Goal: Transaction & Acquisition: Purchase product/service

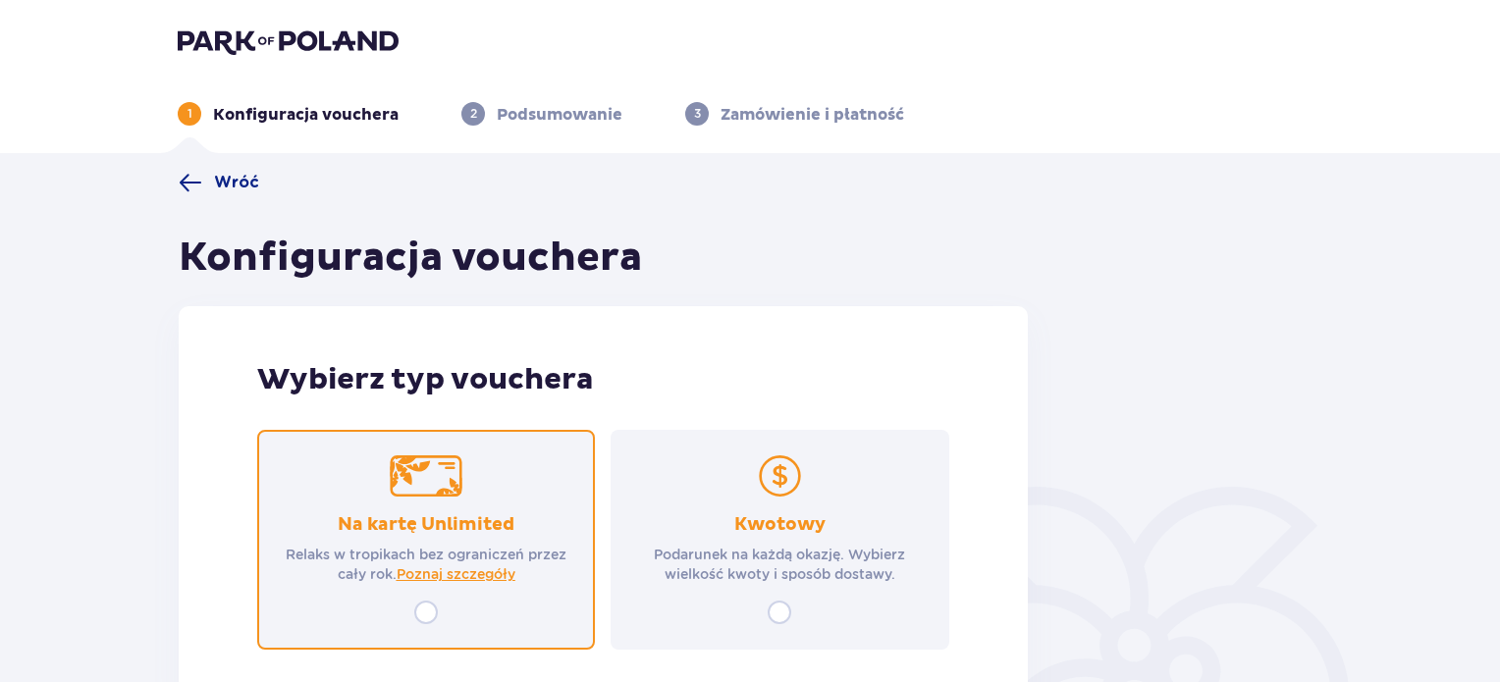
click at [426, 616] on input "radio" at bounding box center [426, 613] width 24 height 24
radio input "true"
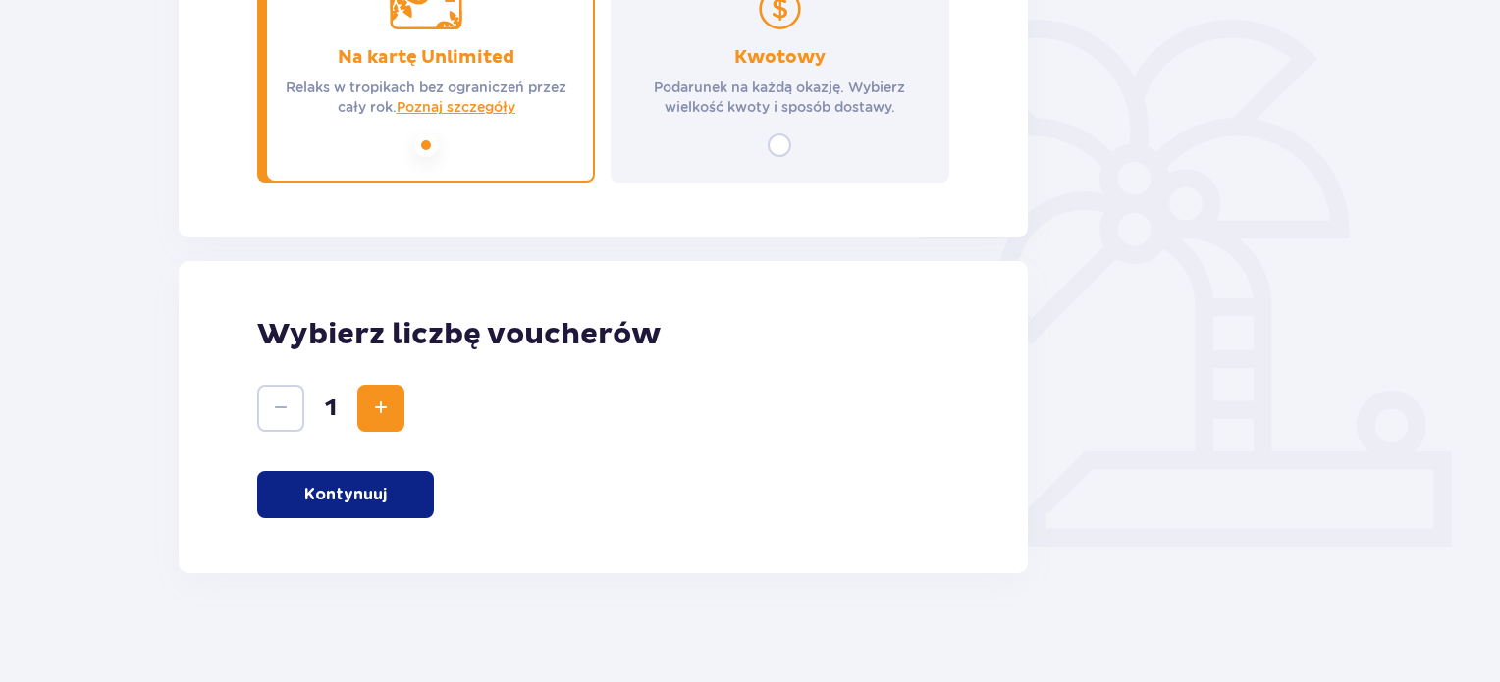
scroll to position [475, 0]
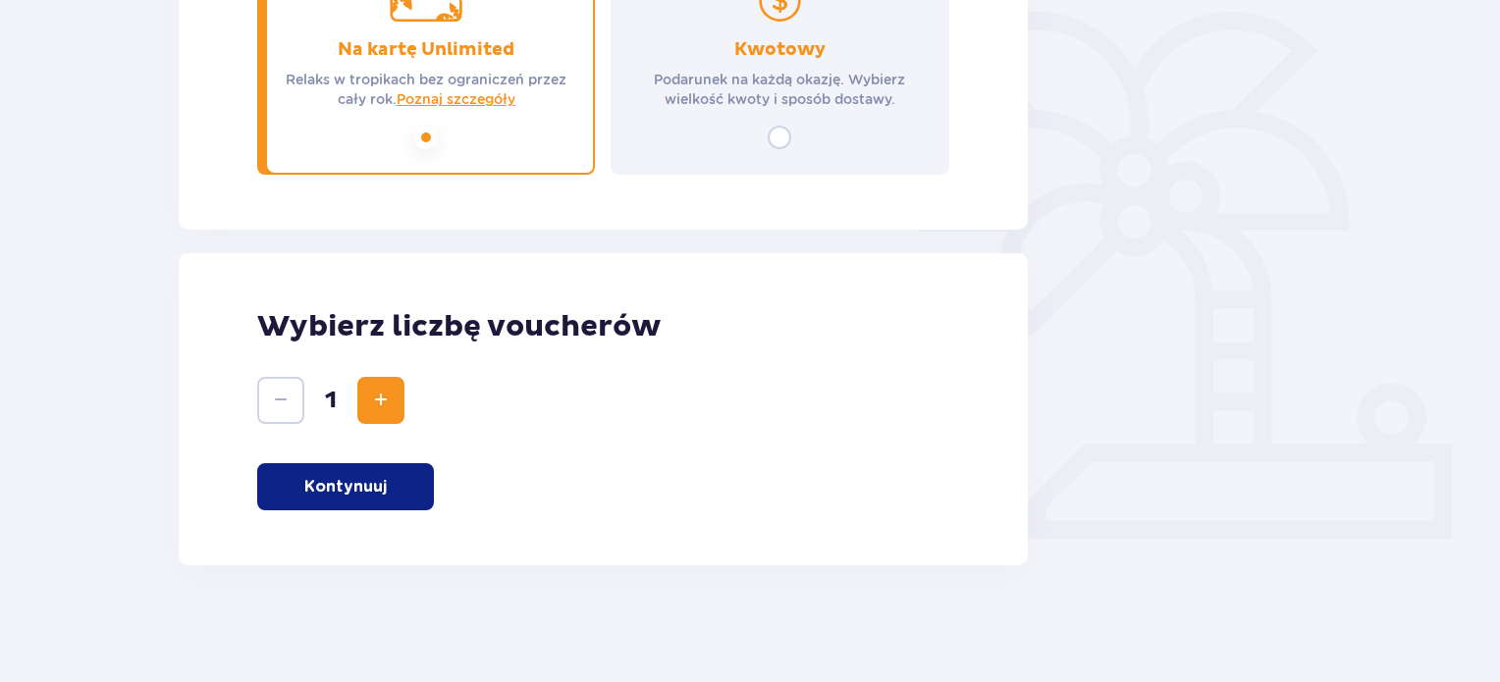
click at [391, 401] on span "Increase" at bounding box center [381, 401] width 24 height 24
click at [371, 494] on p "Kontynuuj" at bounding box center [345, 487] width 82 height 22
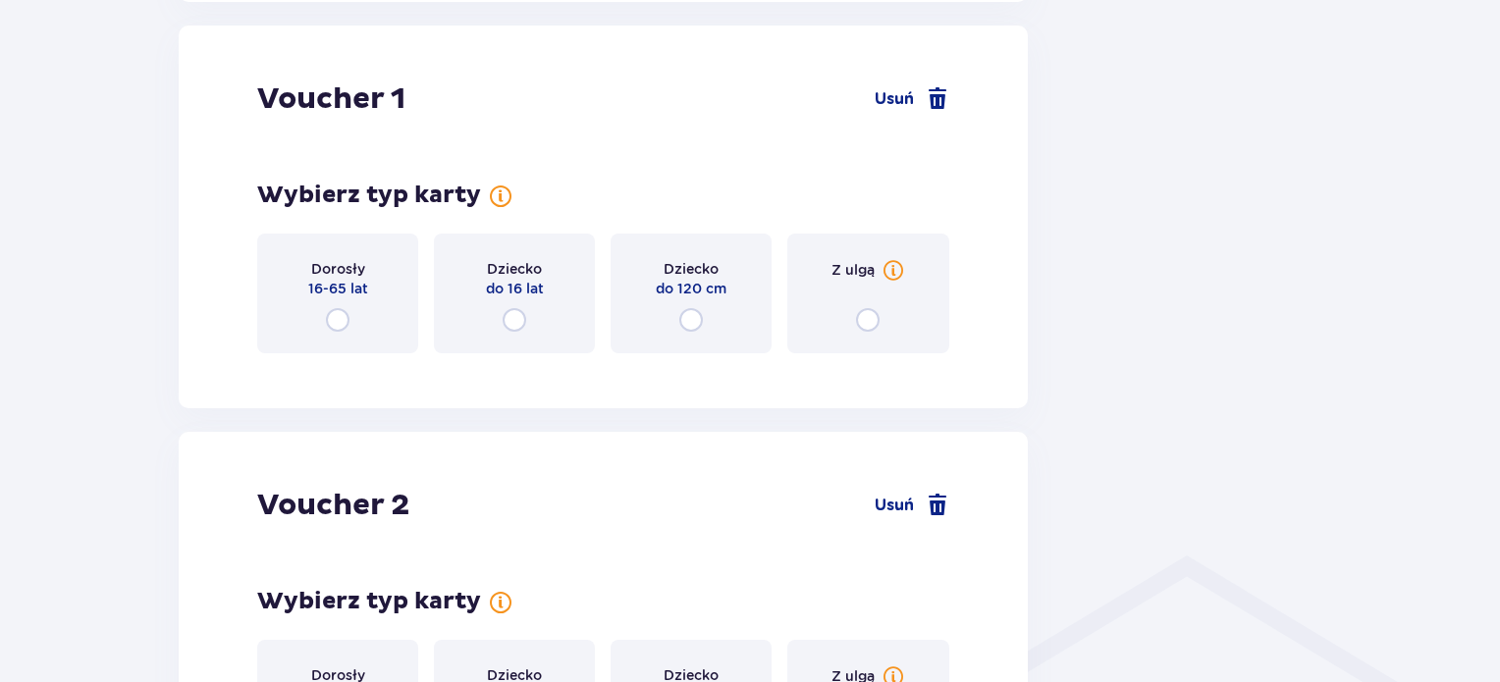
scroll to position [1041, 0]
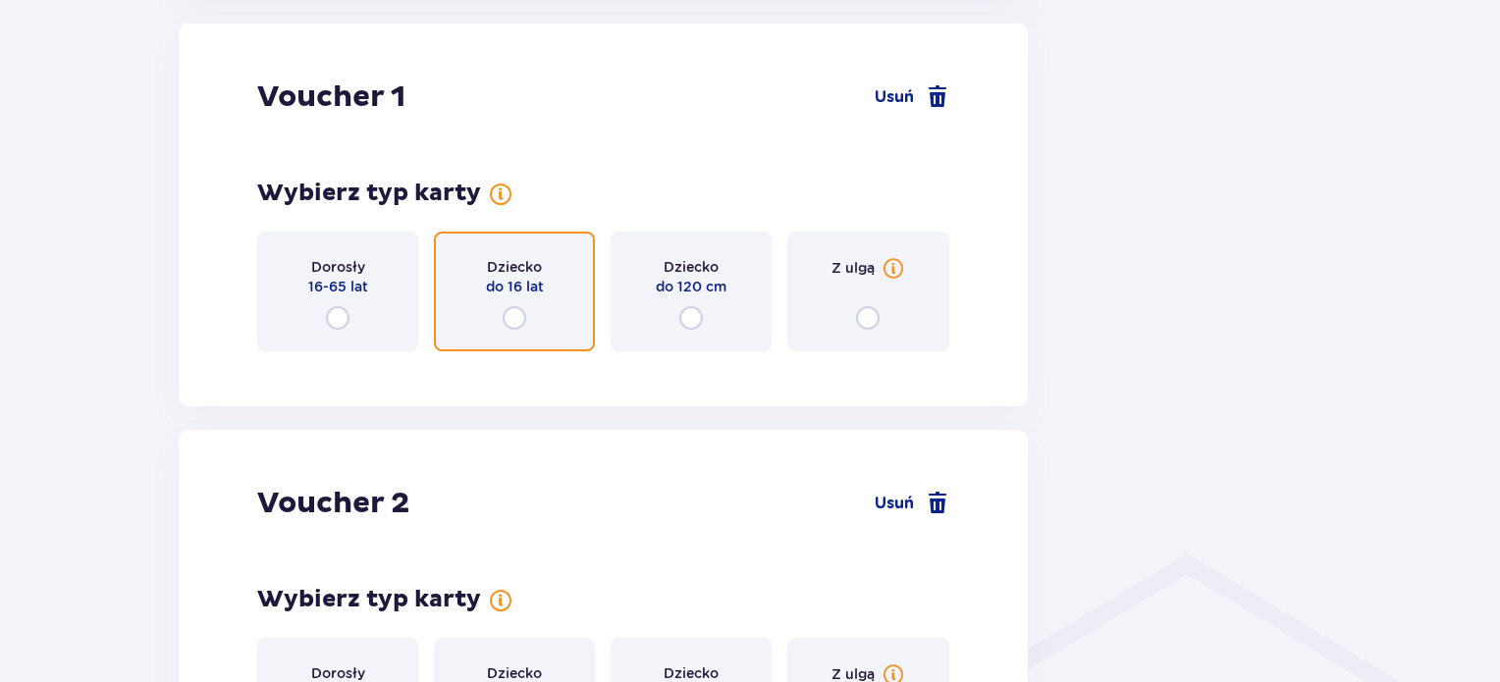
click at [518, 319] on input "radio" at bounding box center [515, 318] width 24 height 24
radio input "true"
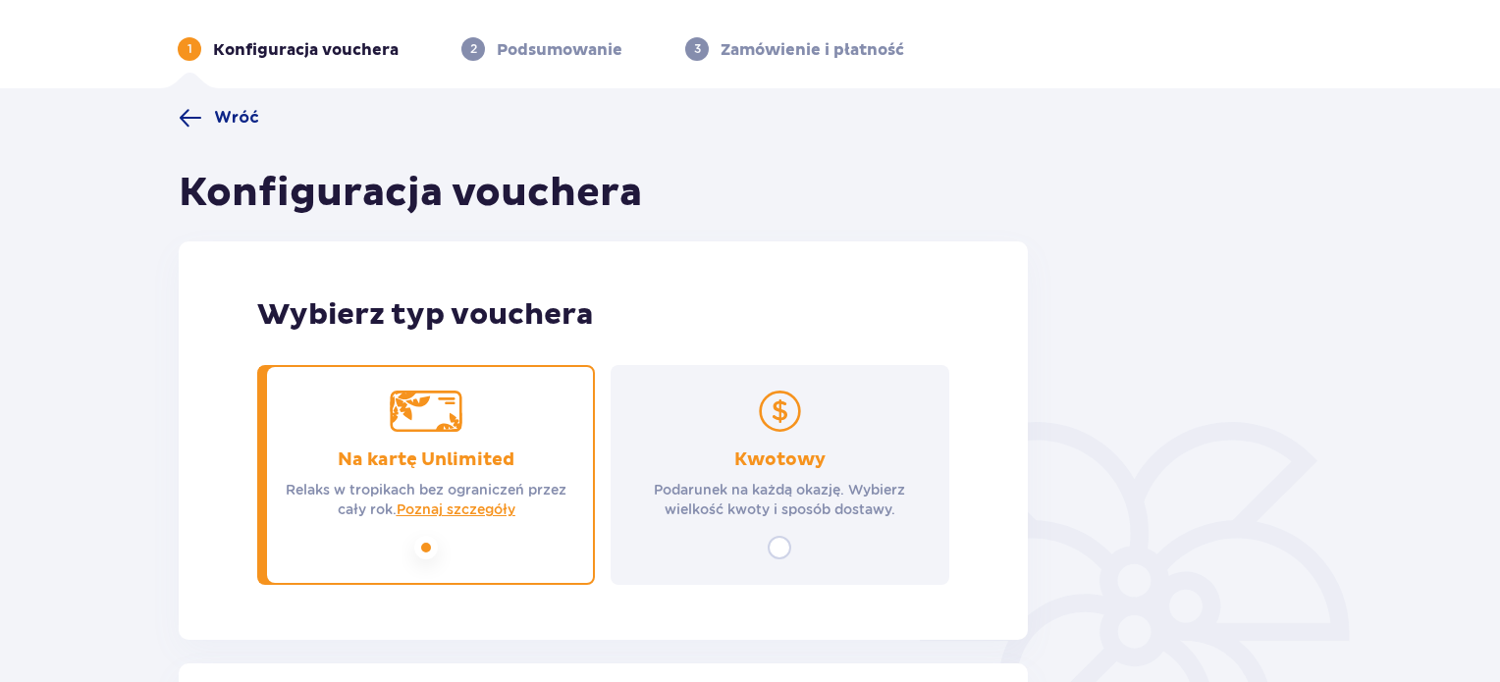
scroll to position [0, 0]
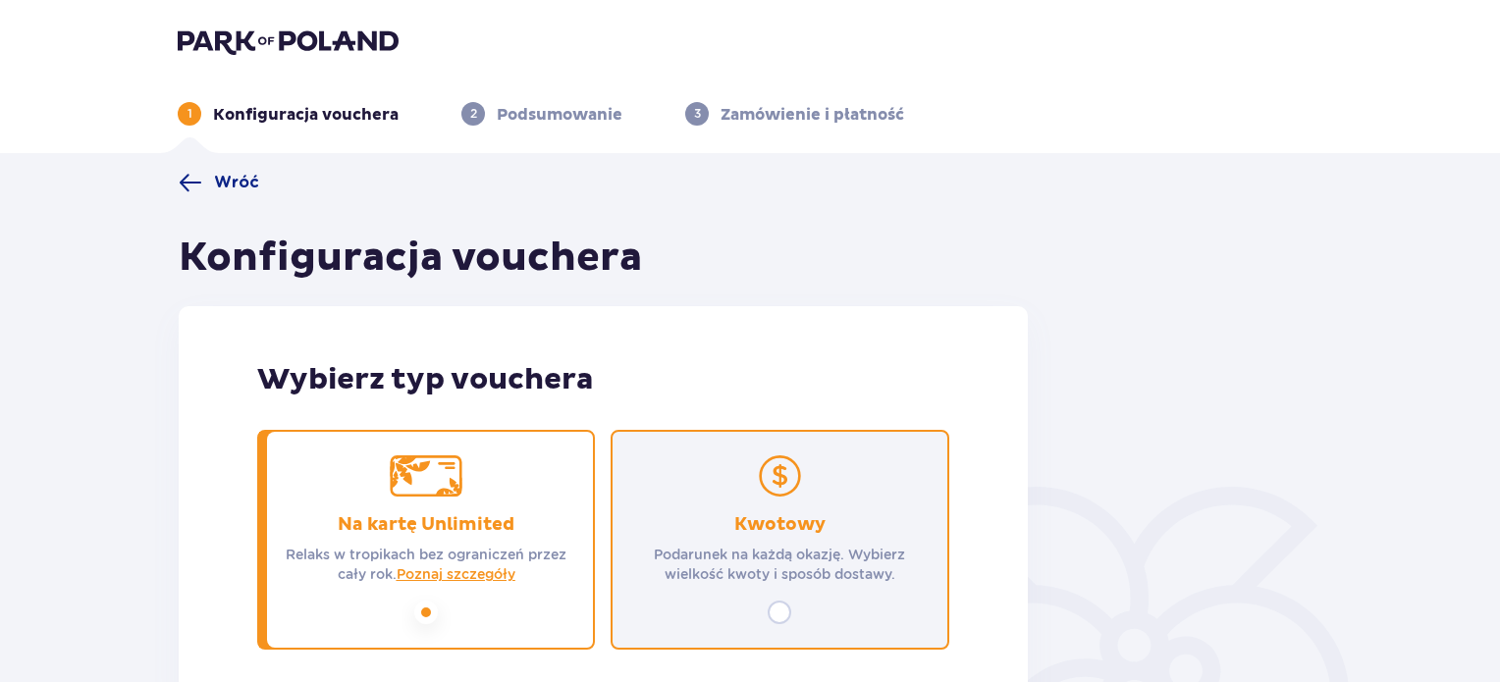
click at [780, 609] on input "radio" at bounding box center [780, 613] width 24 height 24
radio input "true"
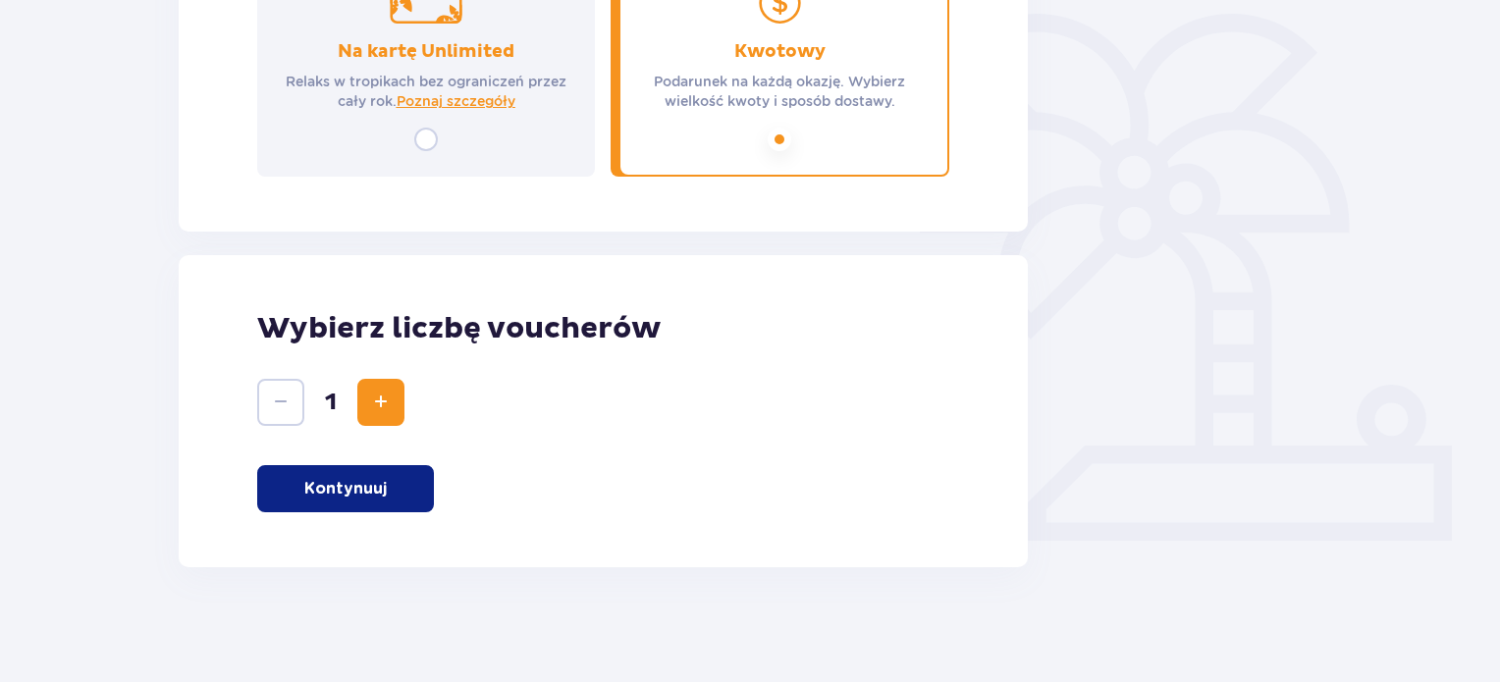
scroll to position [475, 0]
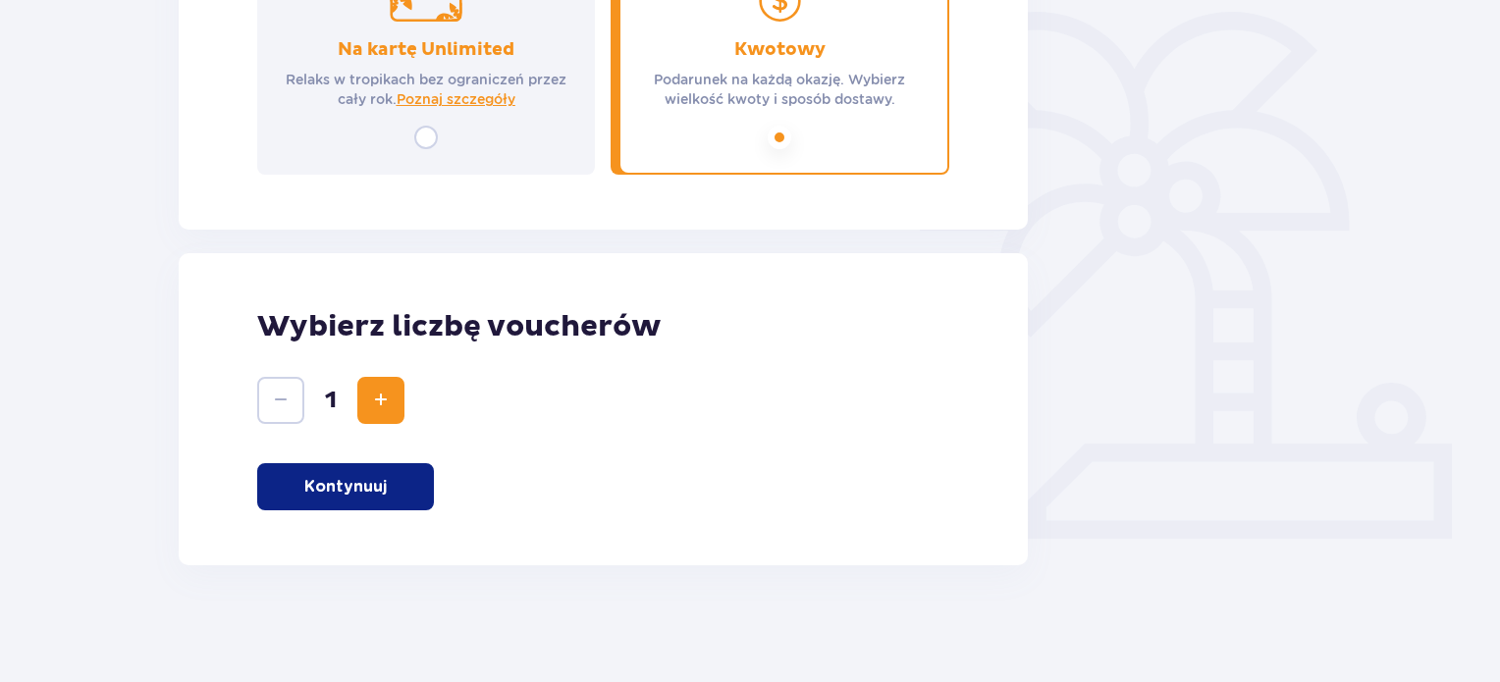
click at [373, 399] on span "Increase" at bounding box center [381, 401] width 24 height 24
click at [382, 470] on button "Kontynuuj" at bounding box center [345, 486] width 177 height 47
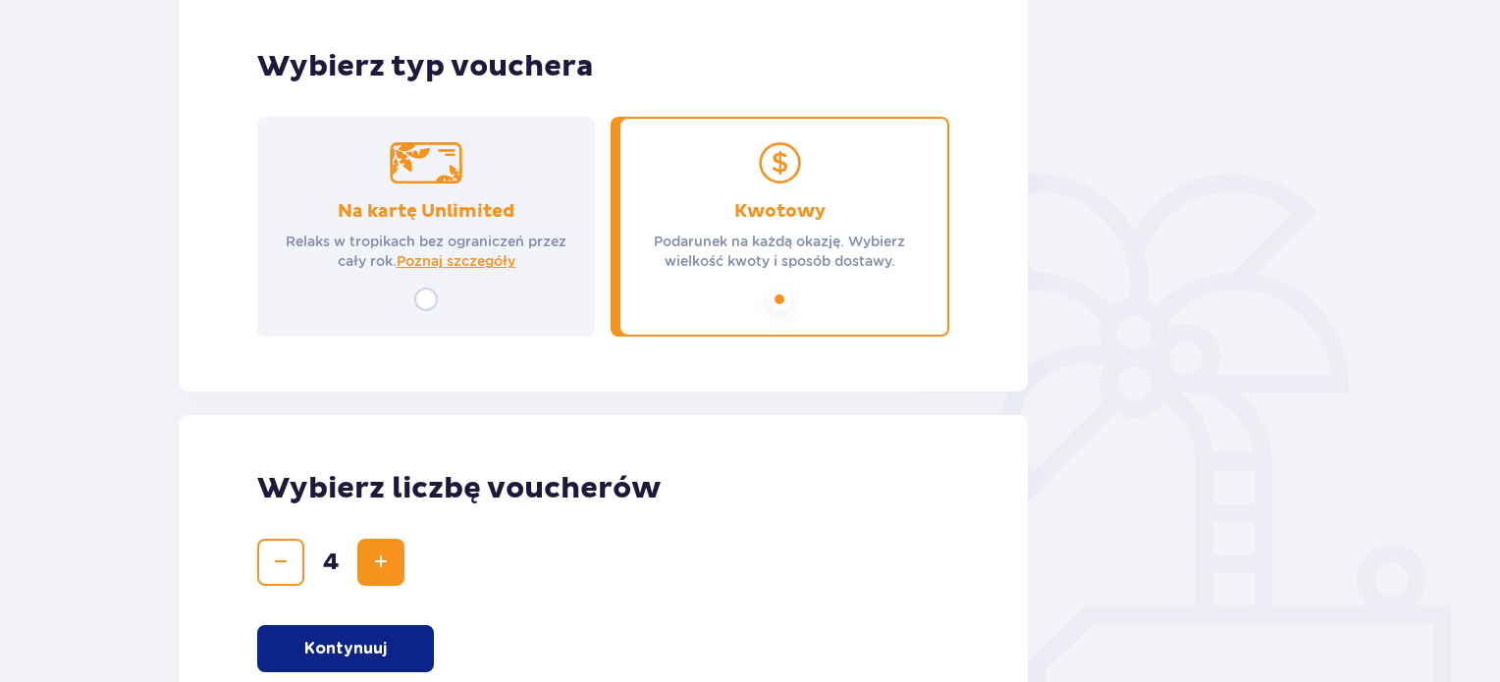
scroll to position [0, 0]
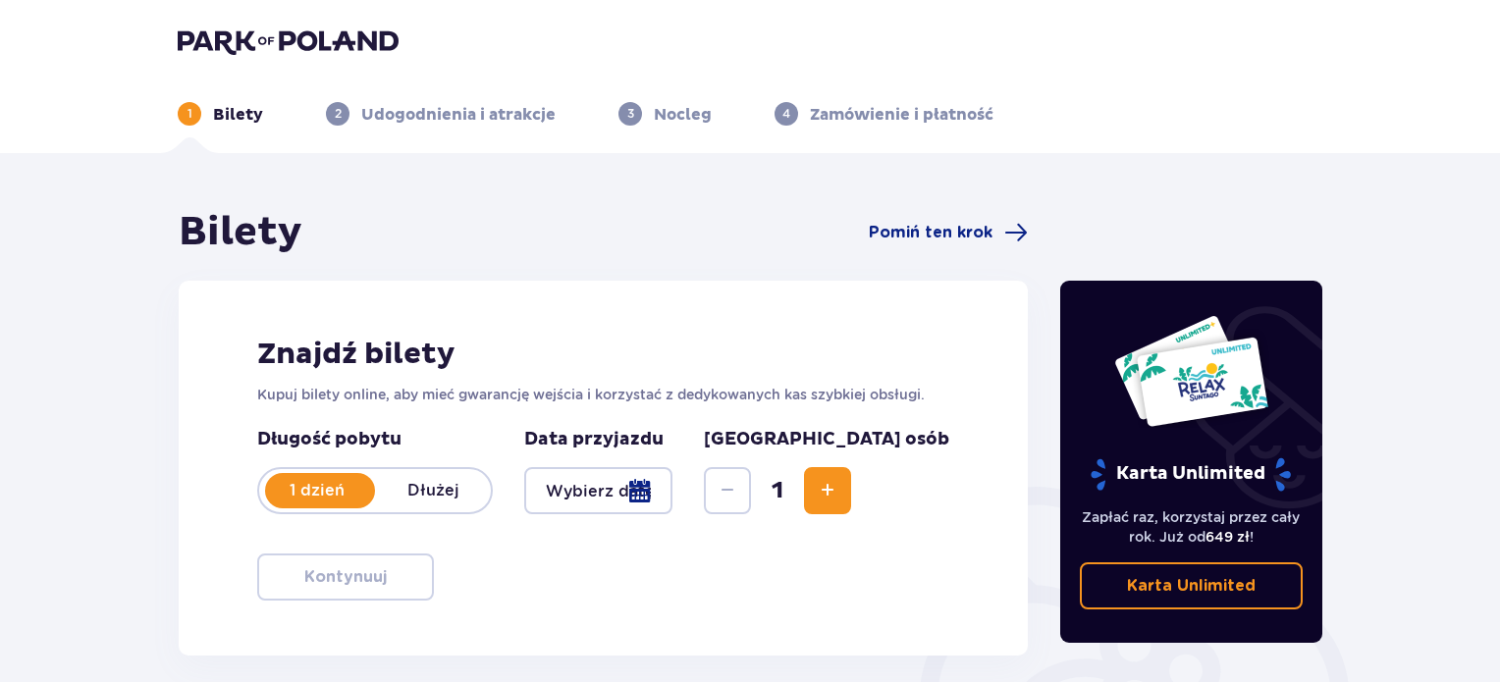
click at [673, 494] on div at bounding box center [598, 490] width 148 height 47
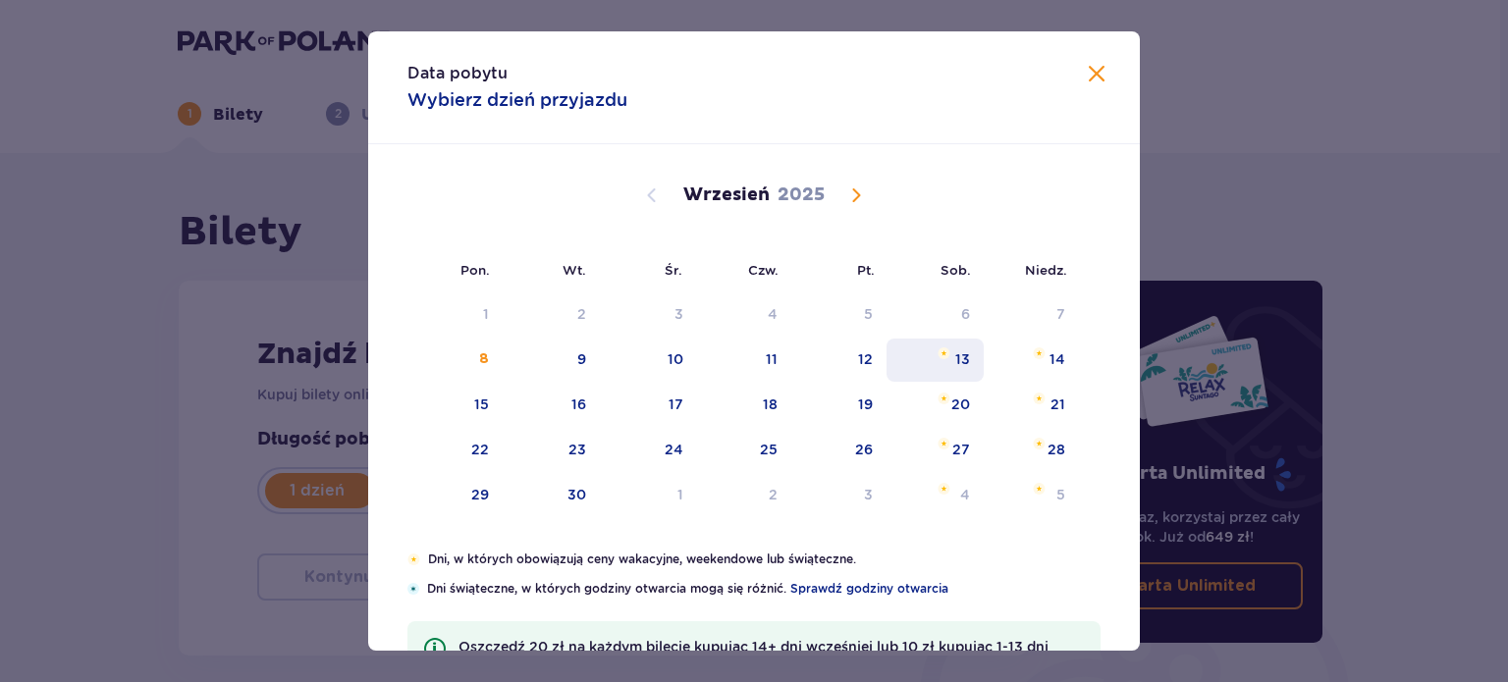
click at [962, 356] on div "13" at bounding box center [962, 360] width 15 height 20
type input "[DATE]"
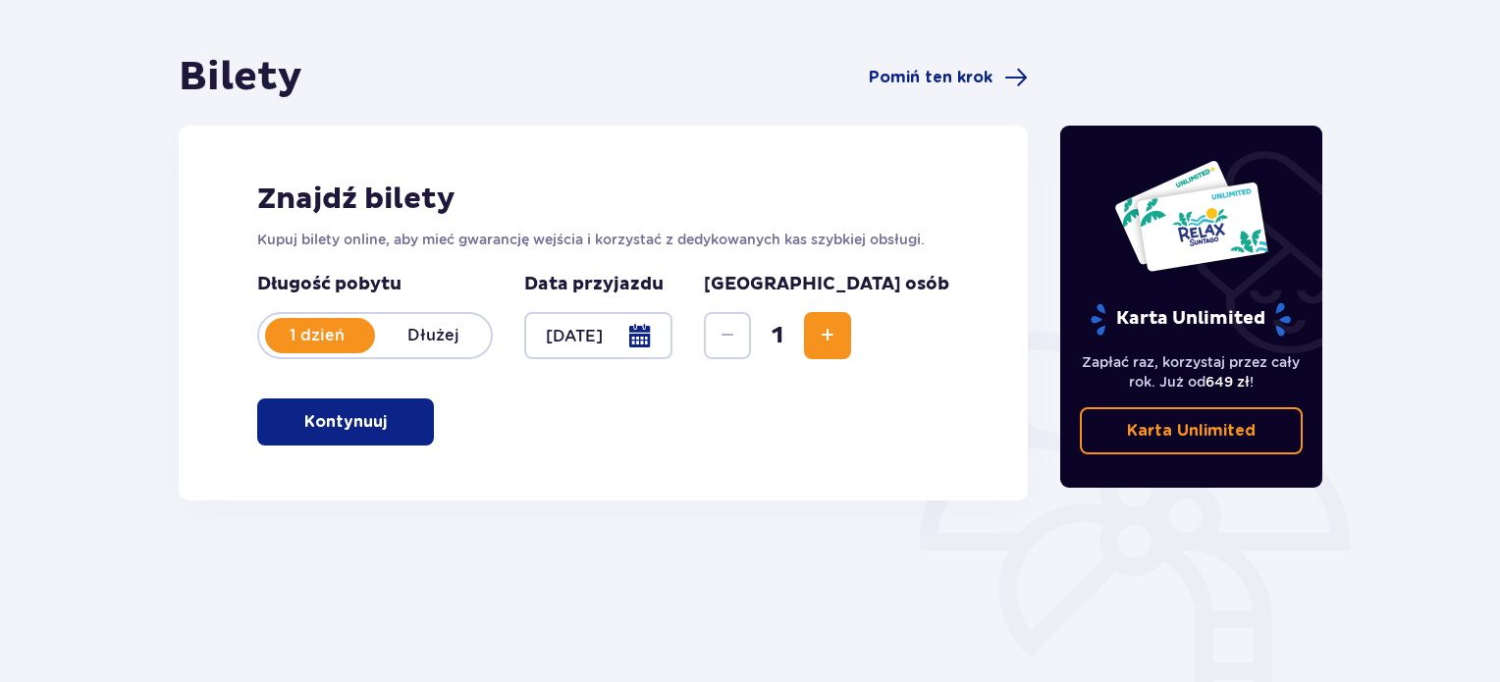
scroll to position [196, 0]
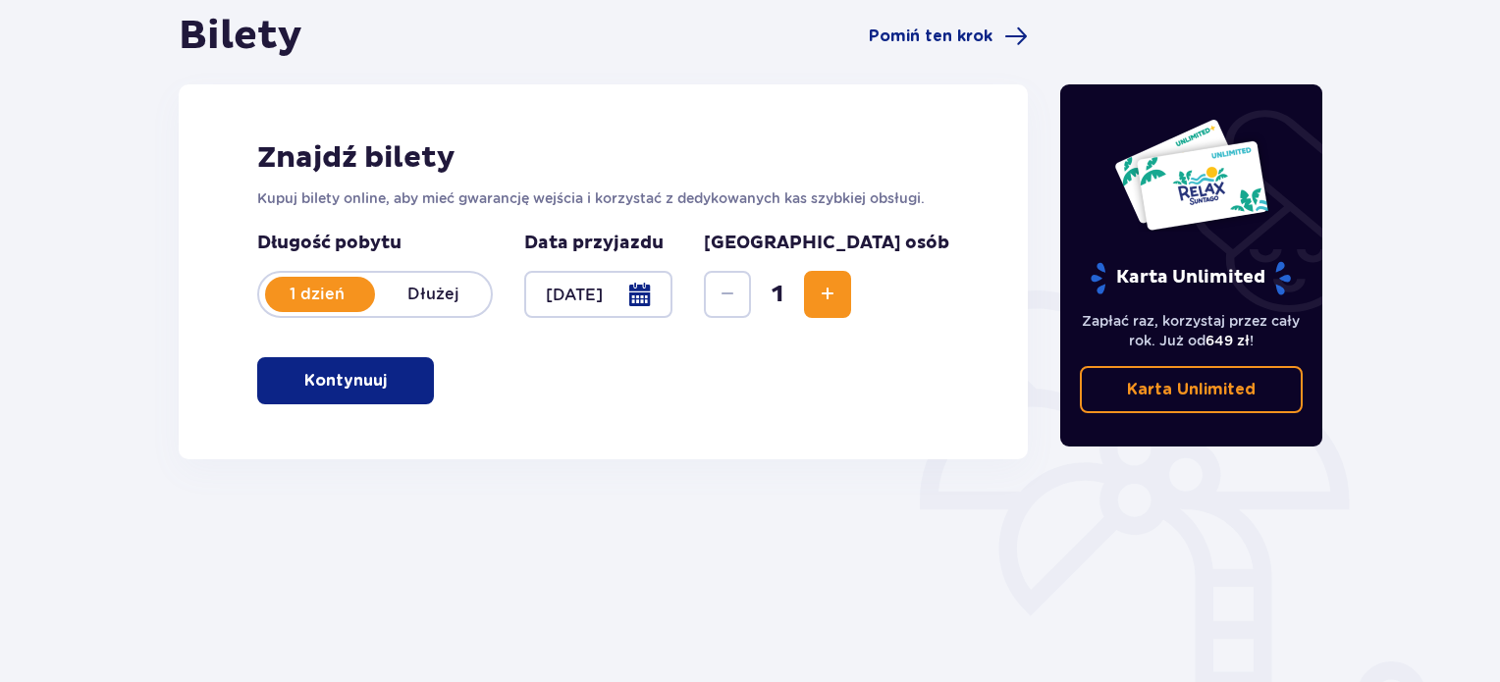
click at [840, 290] on span "Increase" at bounding box center [828, 295] width 24 height 24
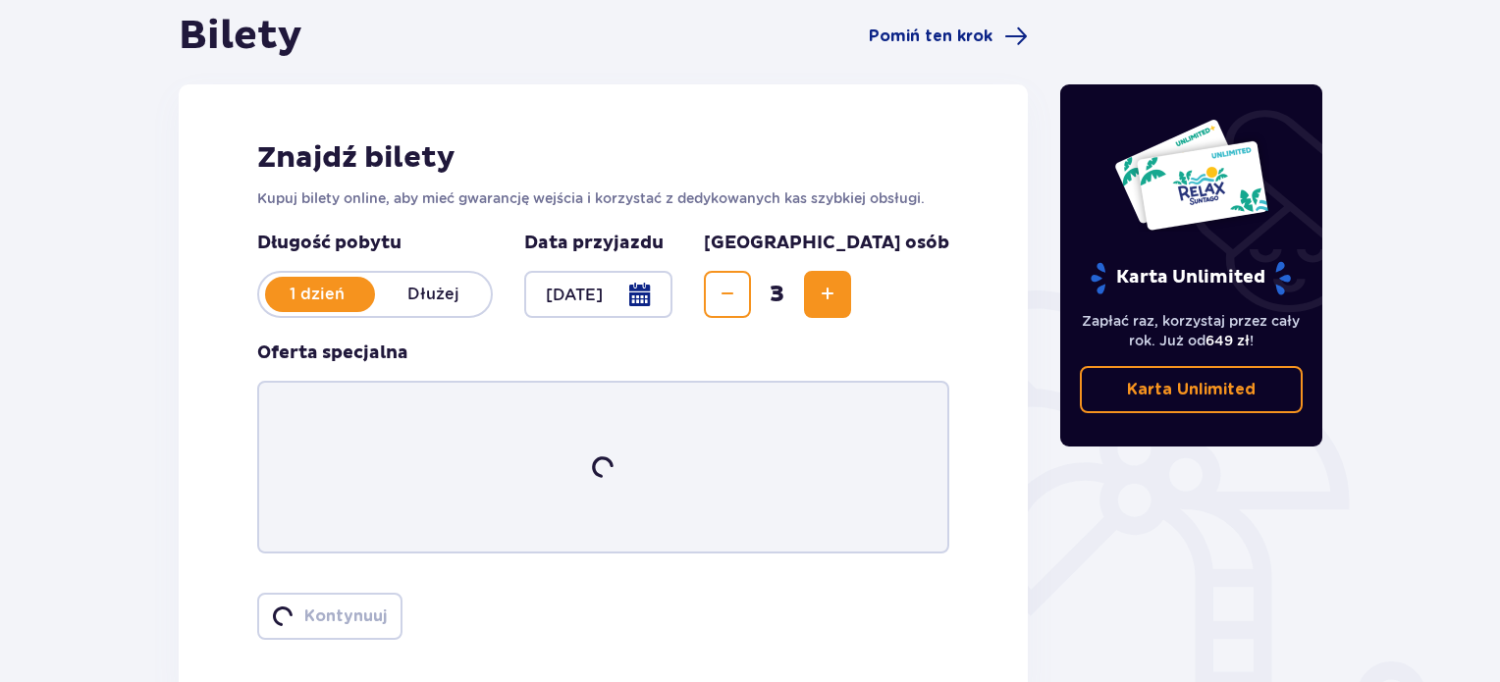
click at [840, 290] on span "Increase" at bounding box center [828, 295] width 24 height 24
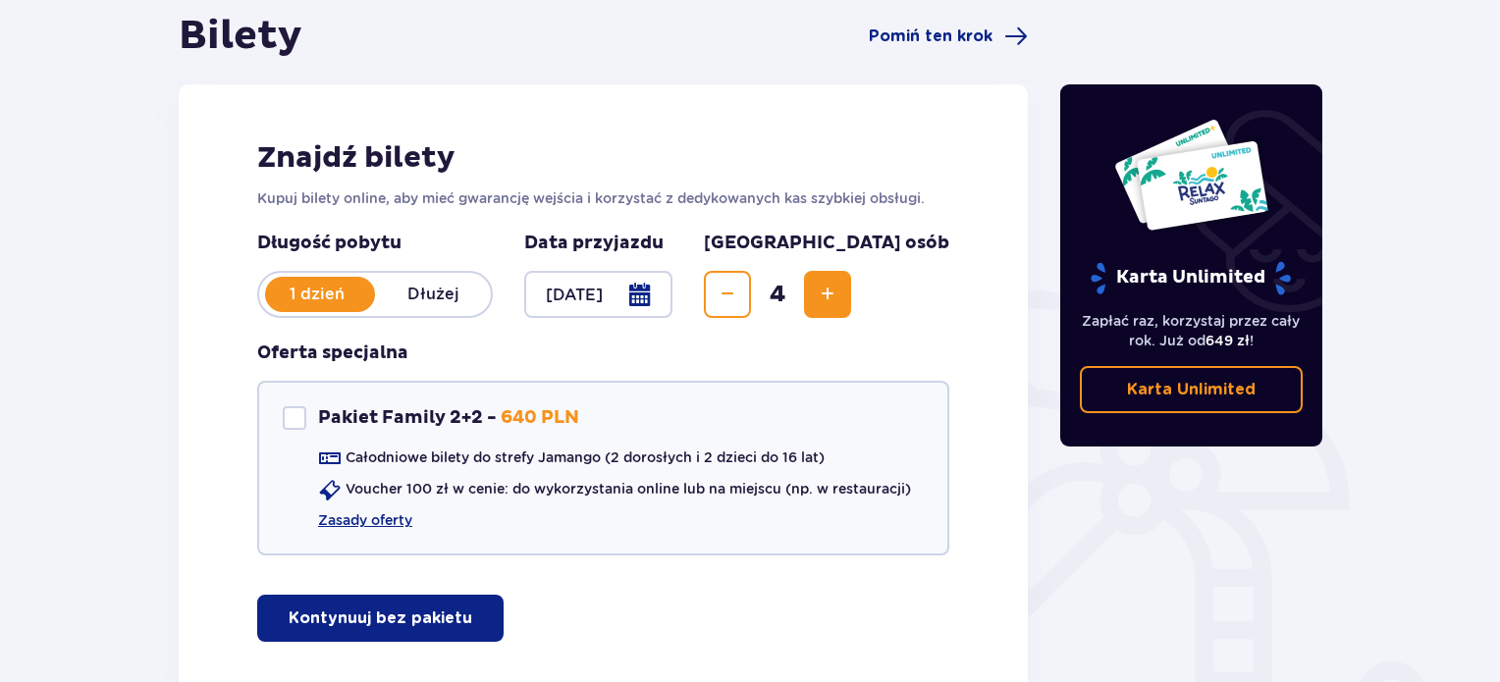
click at [840, 290] on span "Increase" at bounding box center [828, 295] width 24 height 24
click at [292, 419] on div at bounding box center [295, 419] width 24 height 24
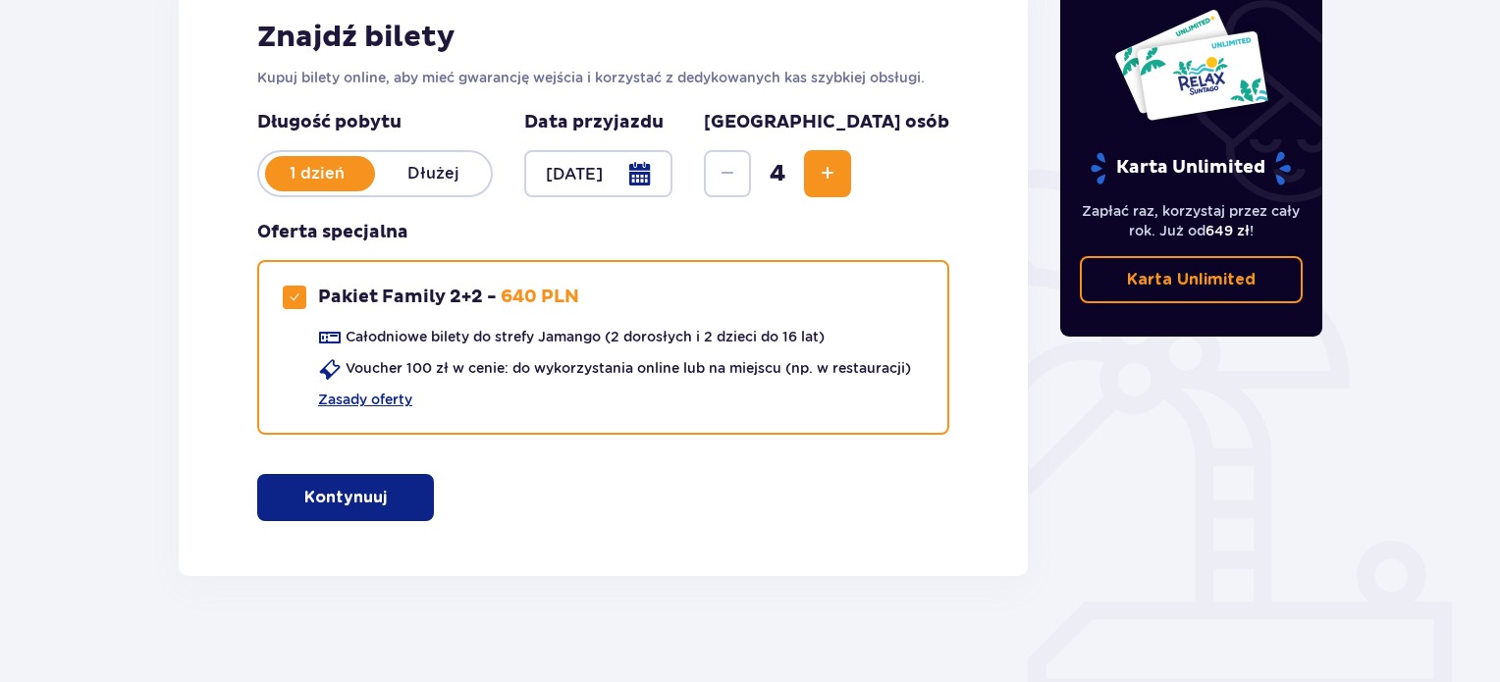
scroll to position [328, 0]
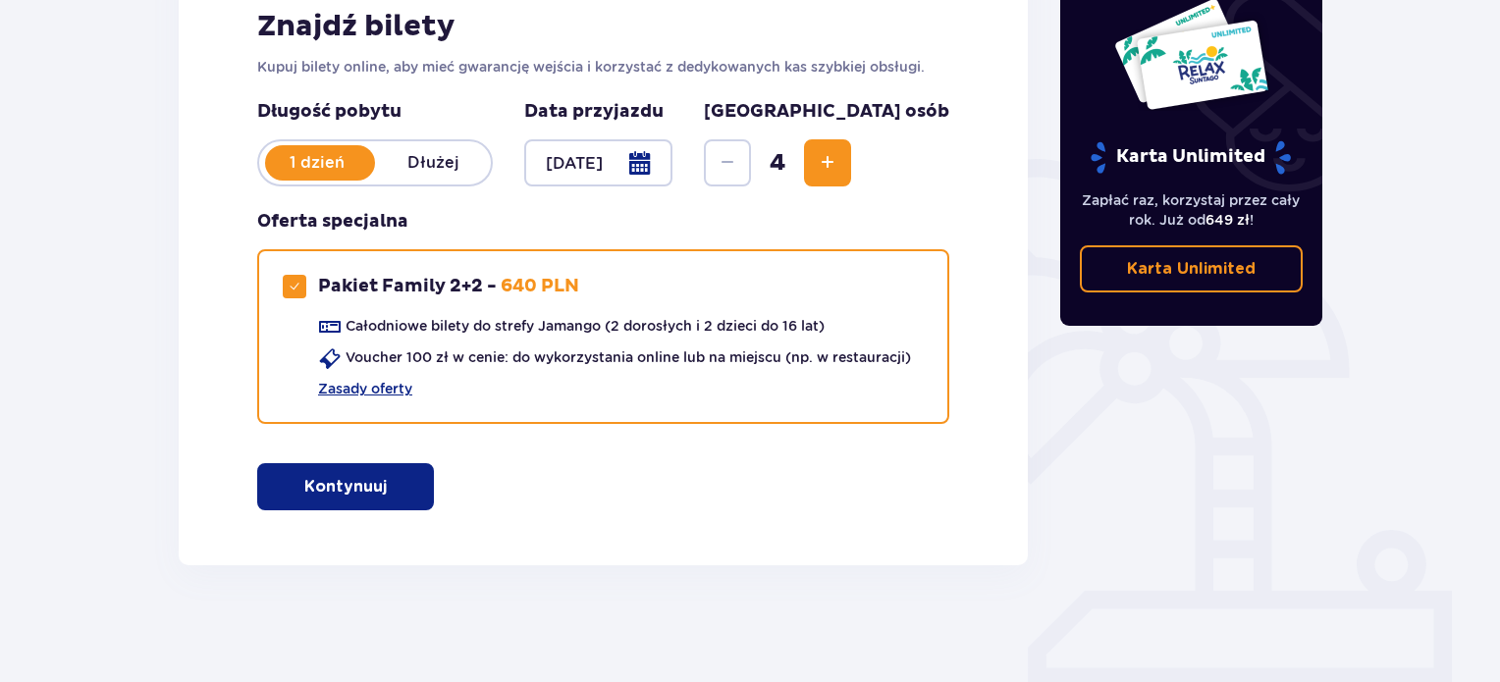
click at [840, 156] on span "Increase" at bounding box center [828, 163] width 24 height 24
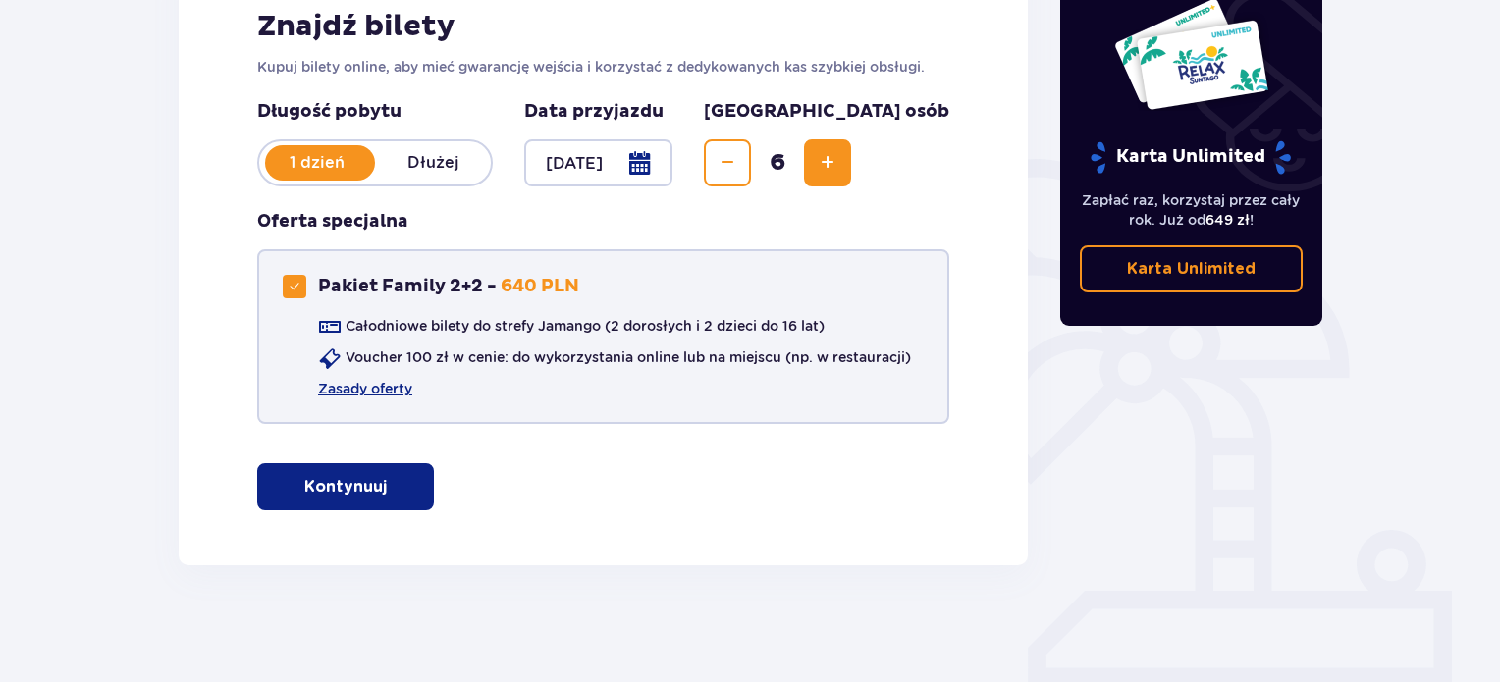
click at [293, 289] on span at bounding box center [295, 287] width 12 height 12
checkbox input "false"
click at [696, 213] on div "Oferta specjalna Pakiet Family 2+2 - 640 PLN Całodniowe bilety do strefy Jamang…" at bounding box center [603, 317] width 692 height 214
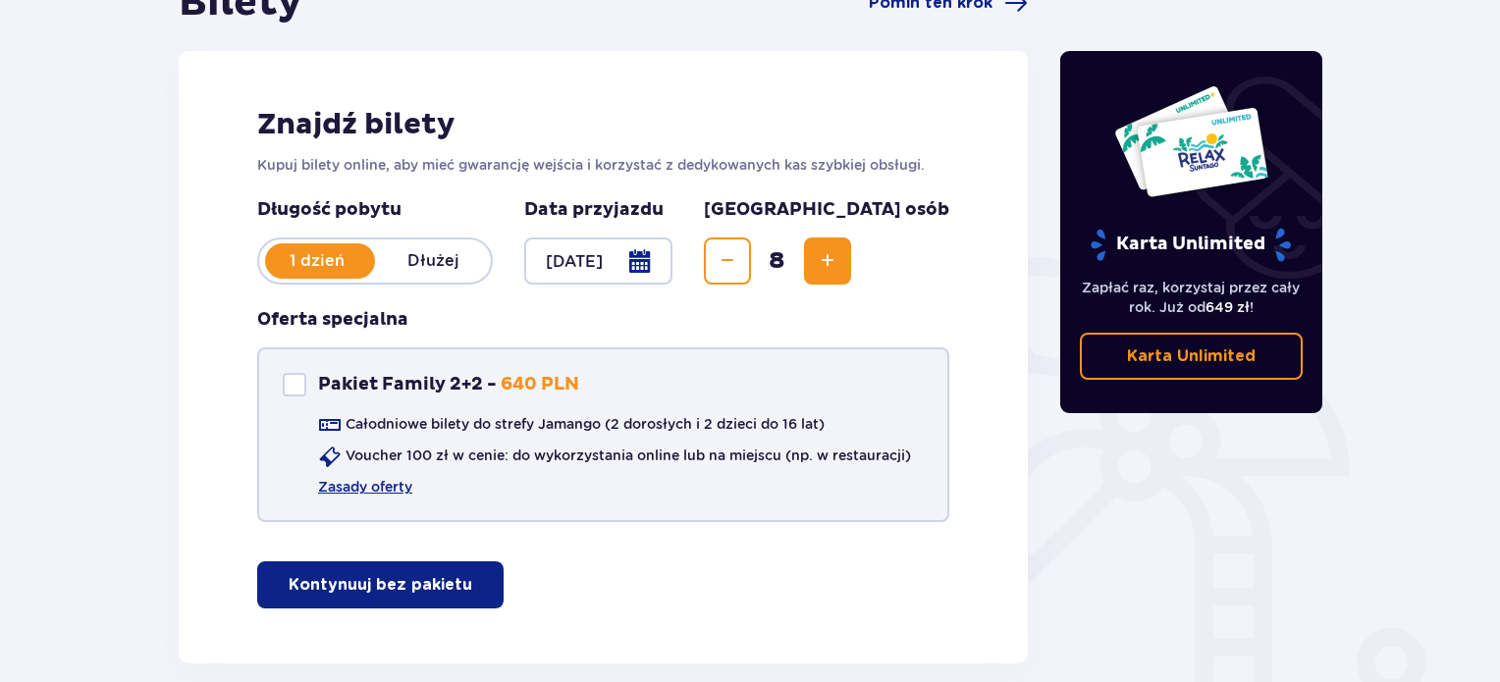
click at [613, 248] on div at bounding box center [598, 261] width 148 height 47
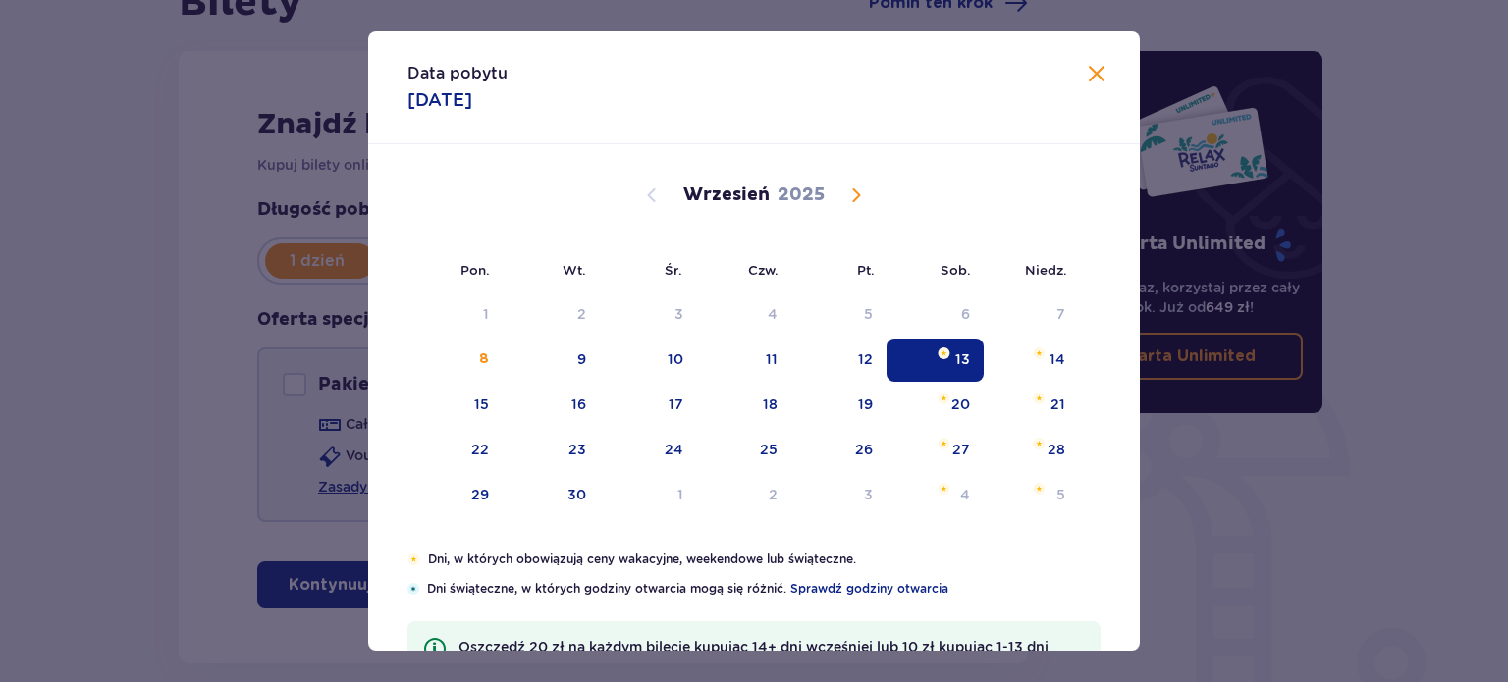
click at [1092, 81] on span at bounding box center [1097, 75] width 24 height 24
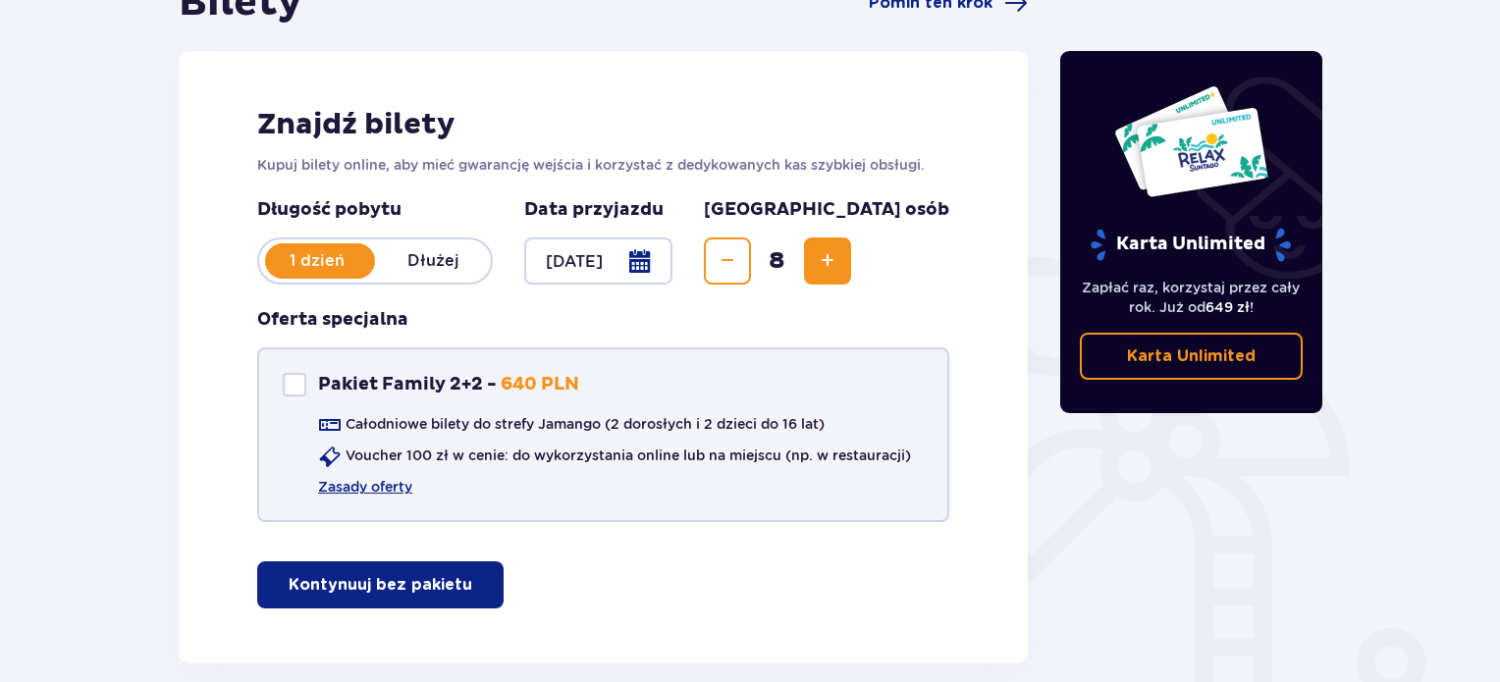
click at [739, 262] on span "Decrease" at bounding box center [728, 261] width 24 height 24
click at [886, 308] on div "Oferta specjalna Pakiet Family 2+2 - 640 PLN Całodniowe bilety do strefy Jamang…" at bounding box center [603, 415] width 692 height 214
click at [631, 383] on div "Pakiet Family 2+2 - 640 PLN Całodniowe bilety do strefy Jamango (2 dorosłych i …" at bounding box center [603, 435] width 692 height 175
click at [448, 592] on p "Kontynuuj bez pakietu" at bounding box center [381, 585] width 184 height 22
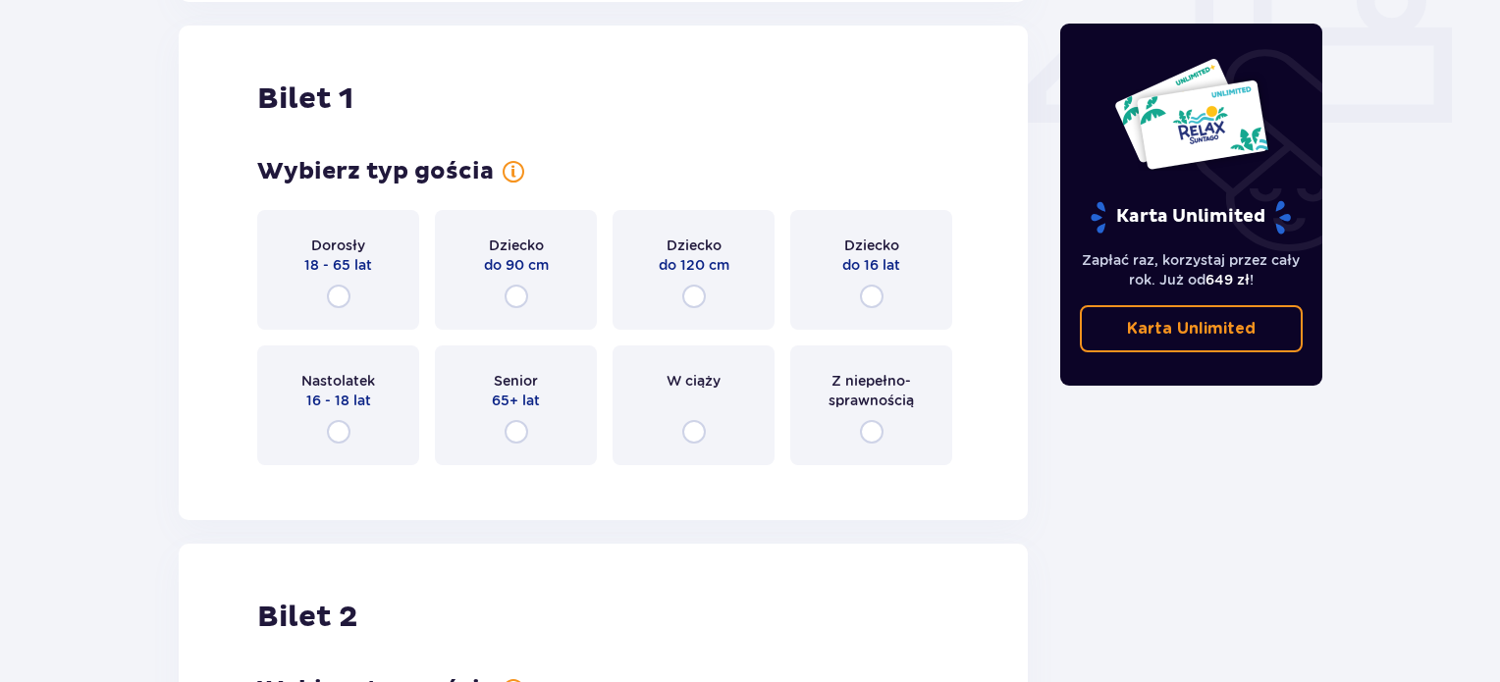
scroll to position [893, 0]
click at [874, 300] on input "radio" at bounding box center [872, 296] width 24 height 24
radio input "true"
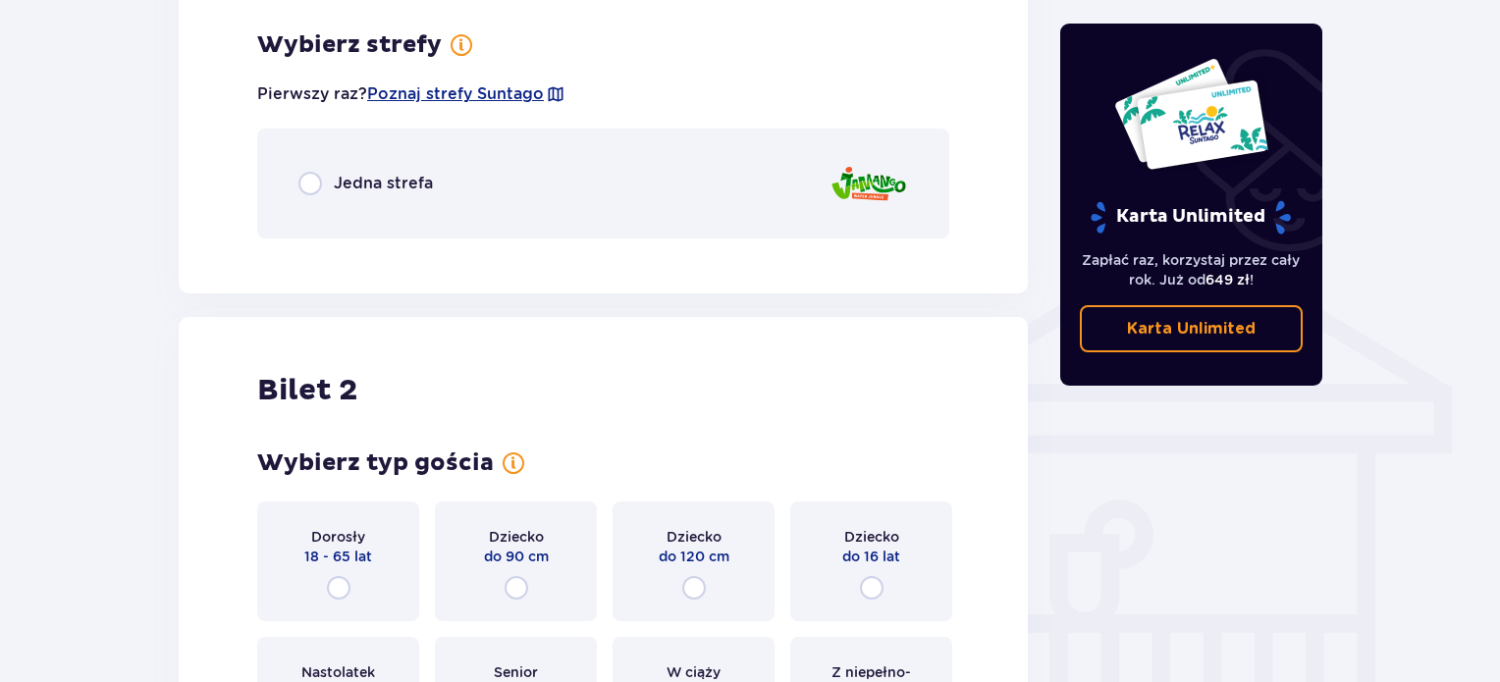
scroll to position [1372, 0]
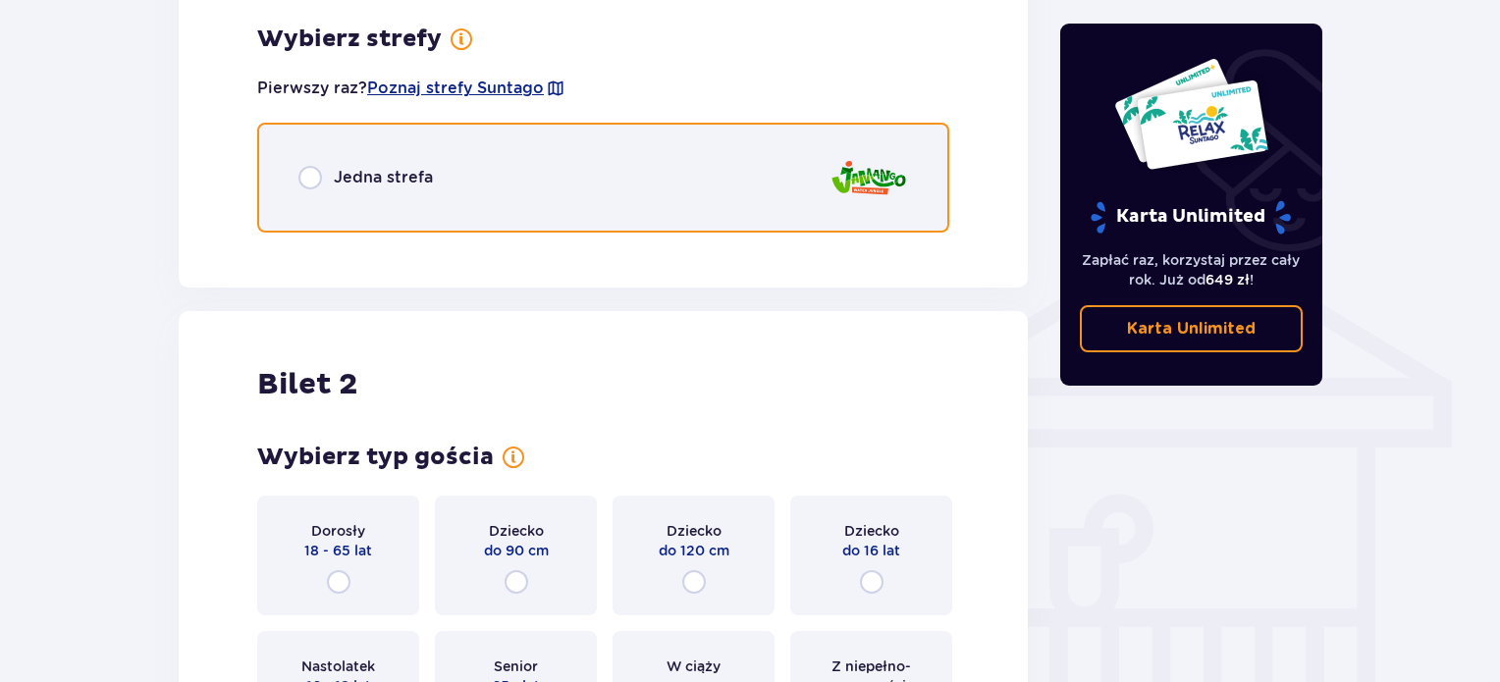
click at [314, 177] on input "radio" at bounding box center [311, 178] width 24 height 24
radio input "true"
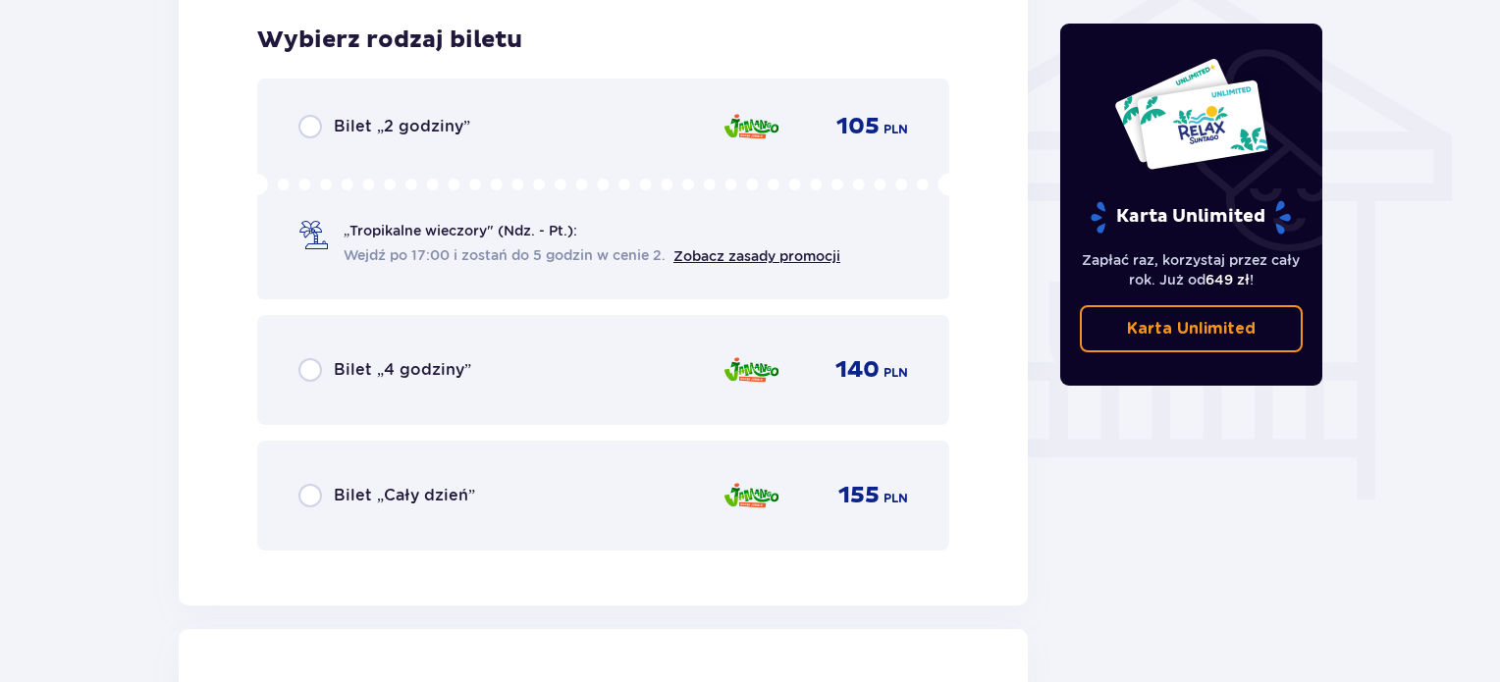
scroll to position [1619, 0]
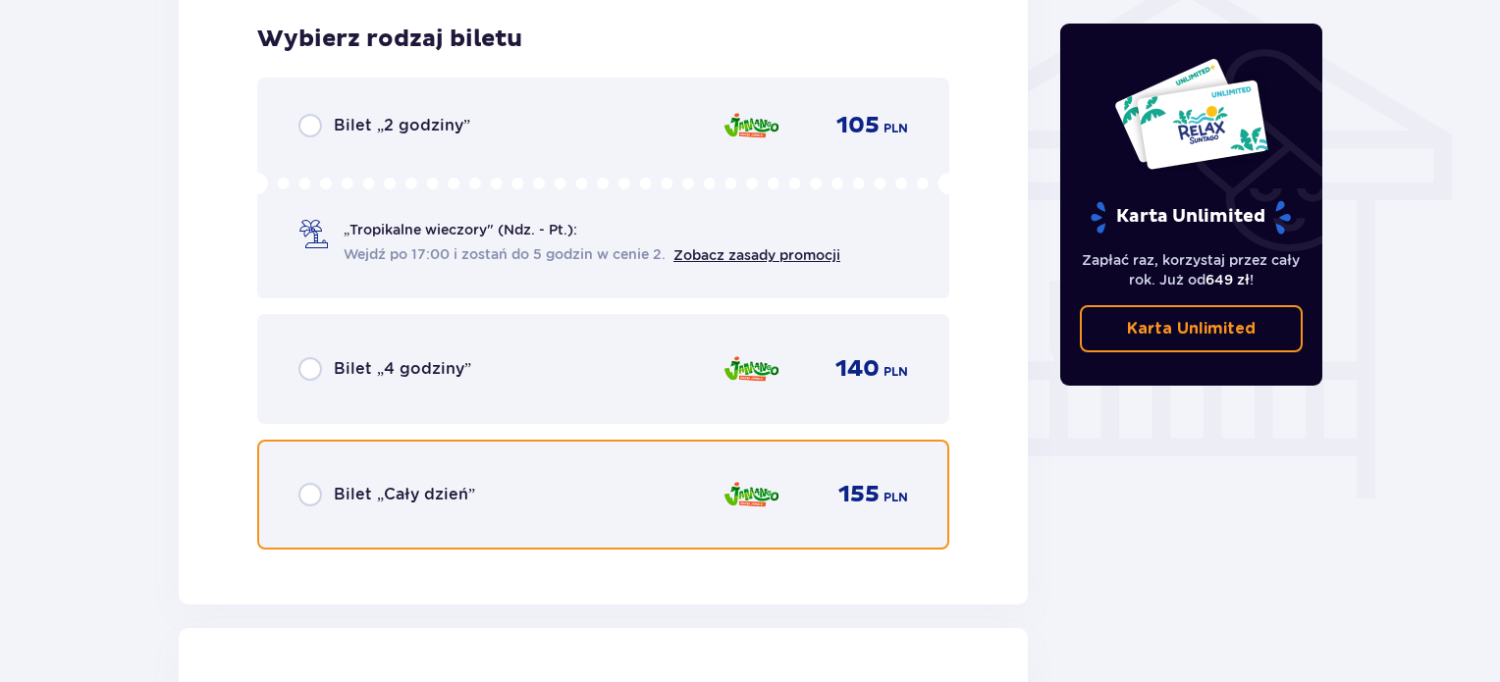
click at [313, 492] on input "radio" at bounding box center [311, 495] width 24 height 24
radio input "true"
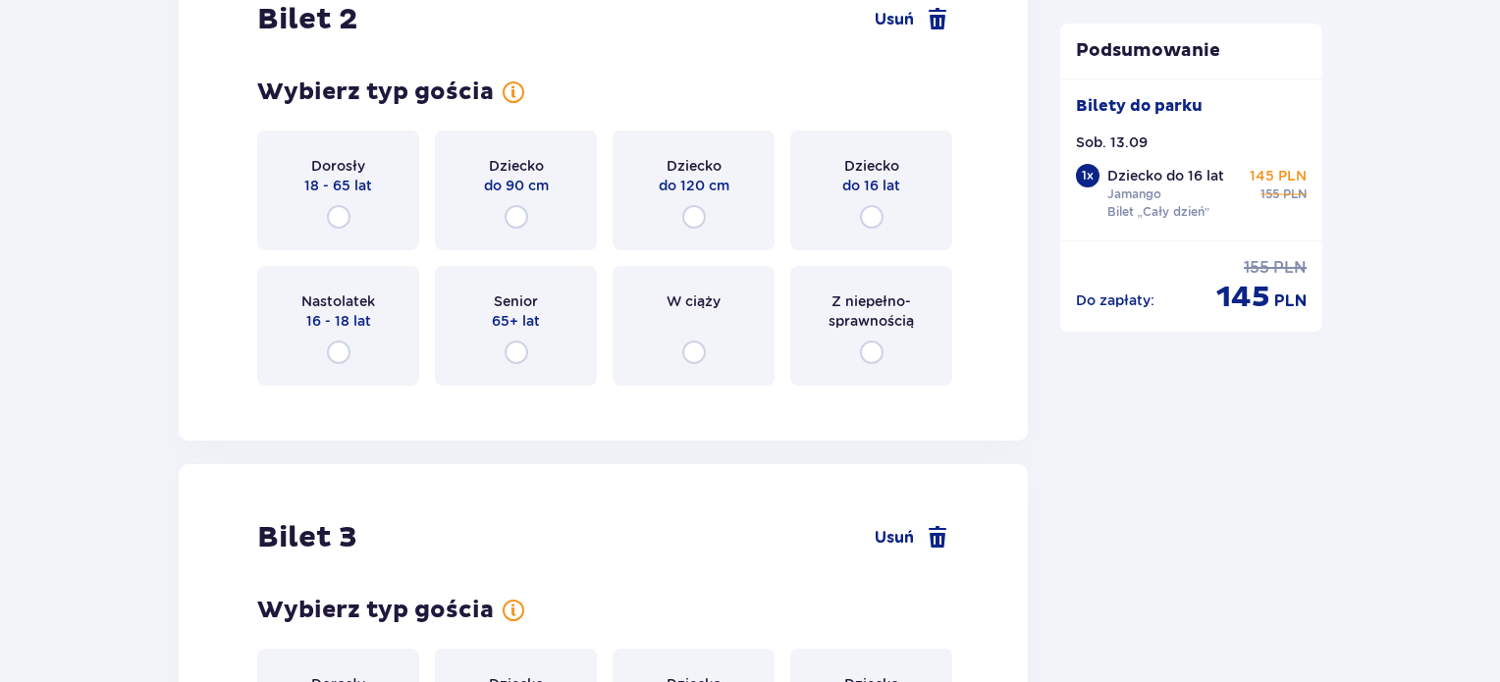
scroll to position [2259, 0]
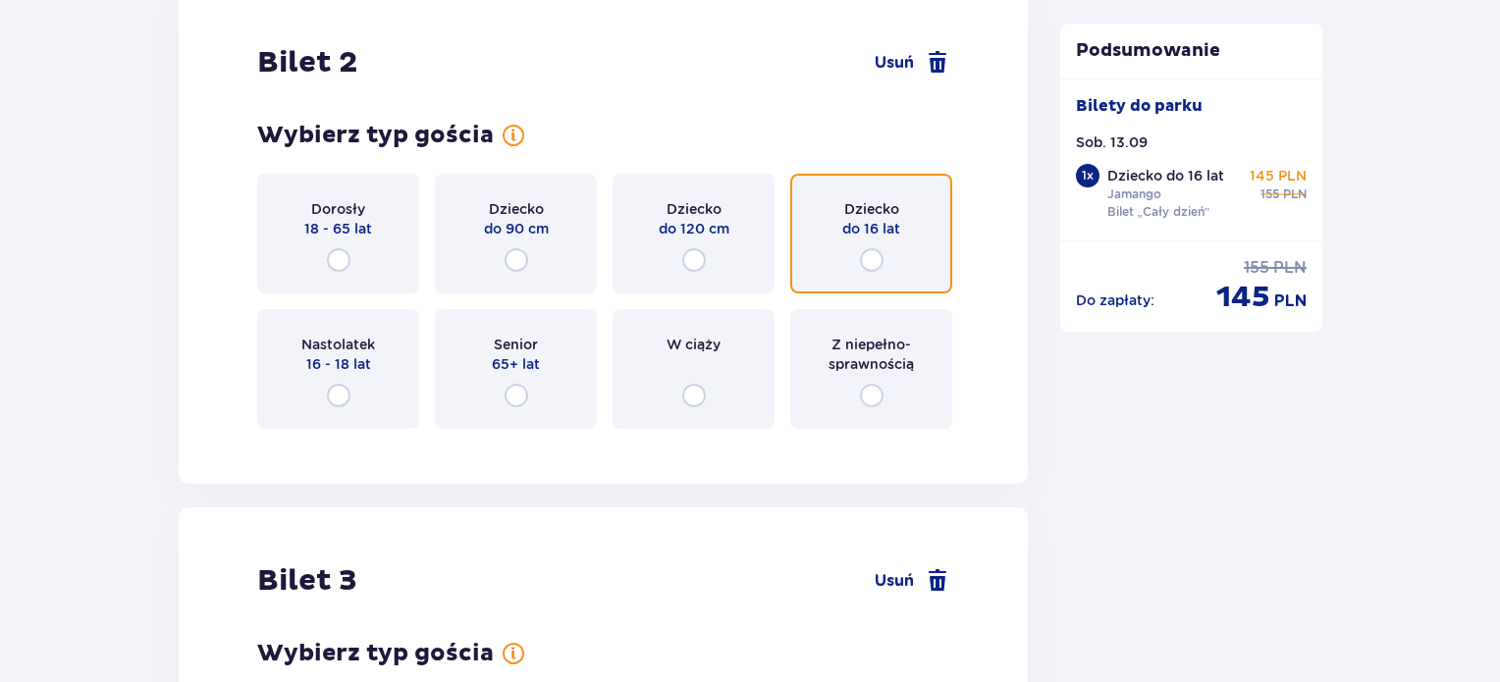
click at [874, 262] on input "radio" at bounding box center [872, 260] width 24 height 24
radio input "true"
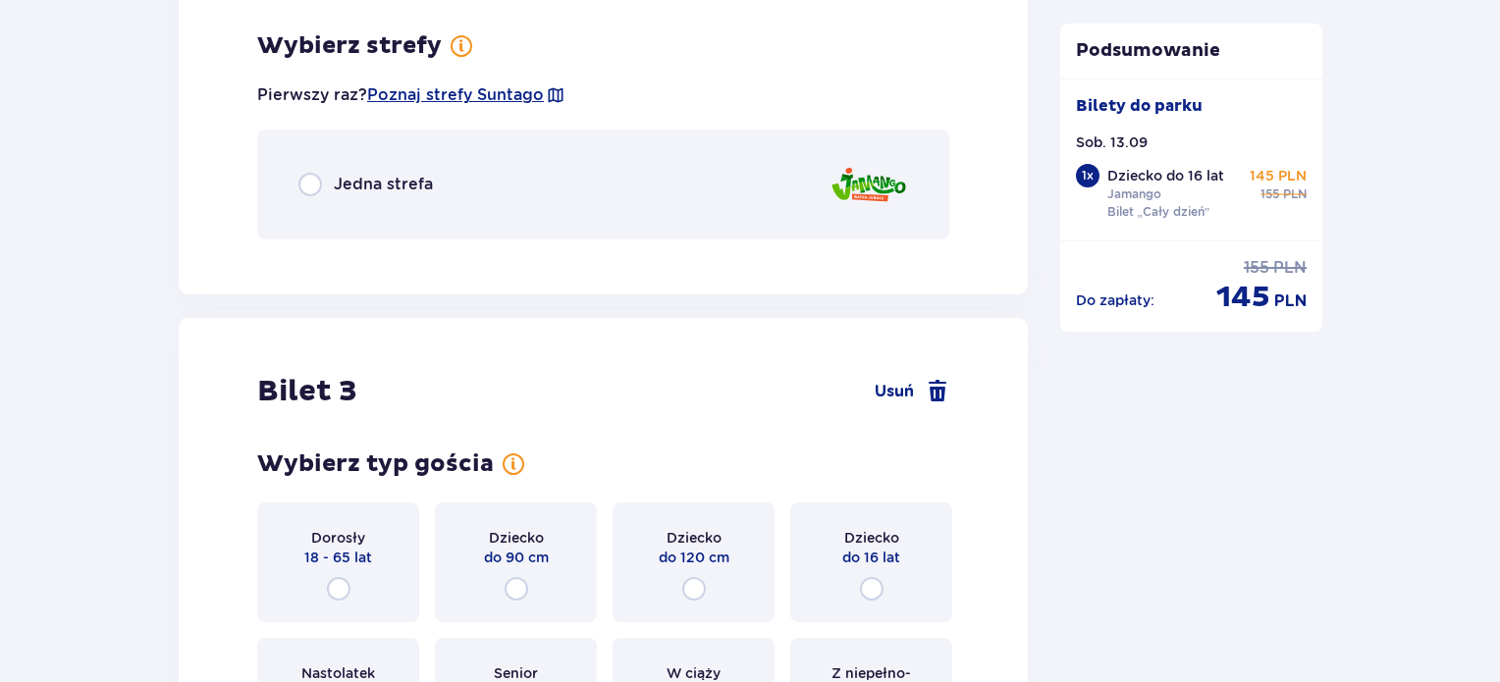
scroll to position [2701, 0]
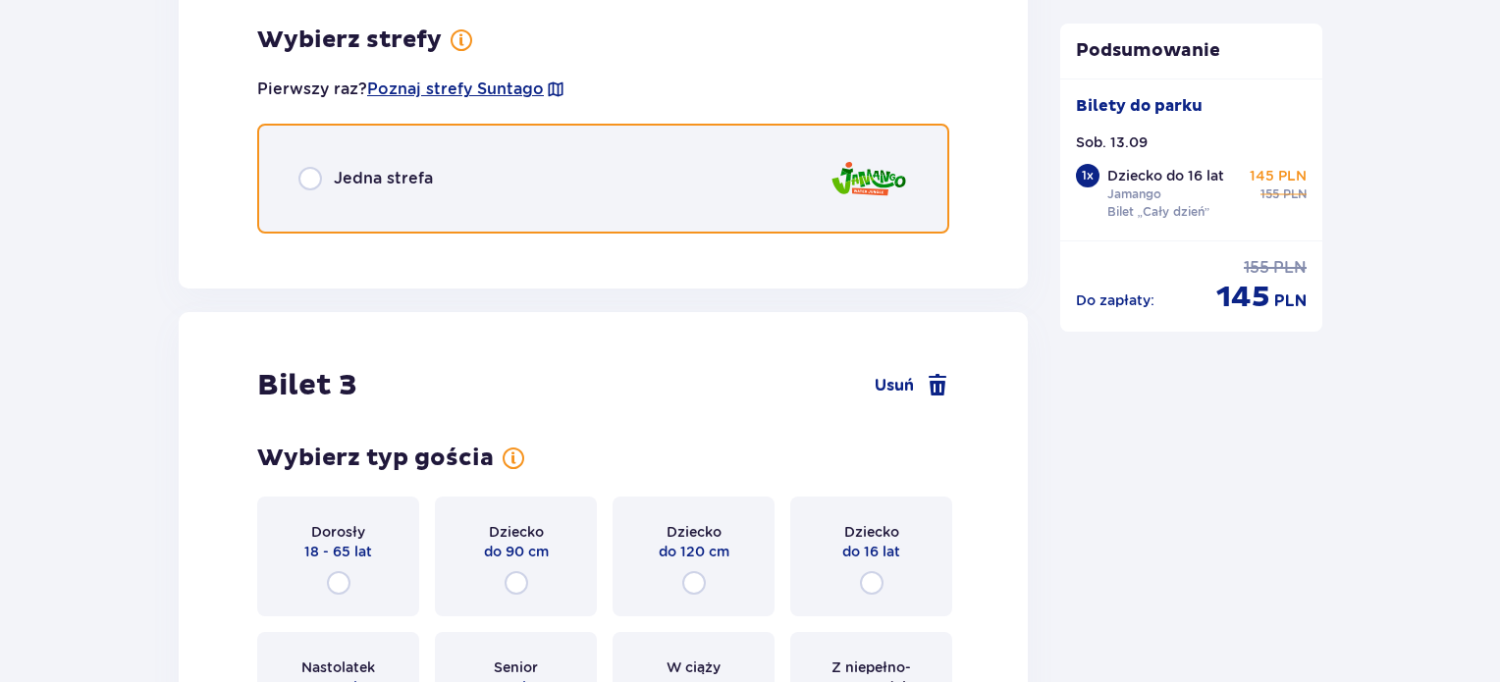
click at [312, 169] on input "radio" at bounding box center [311, 179] width 24 height 24
radio input "true"
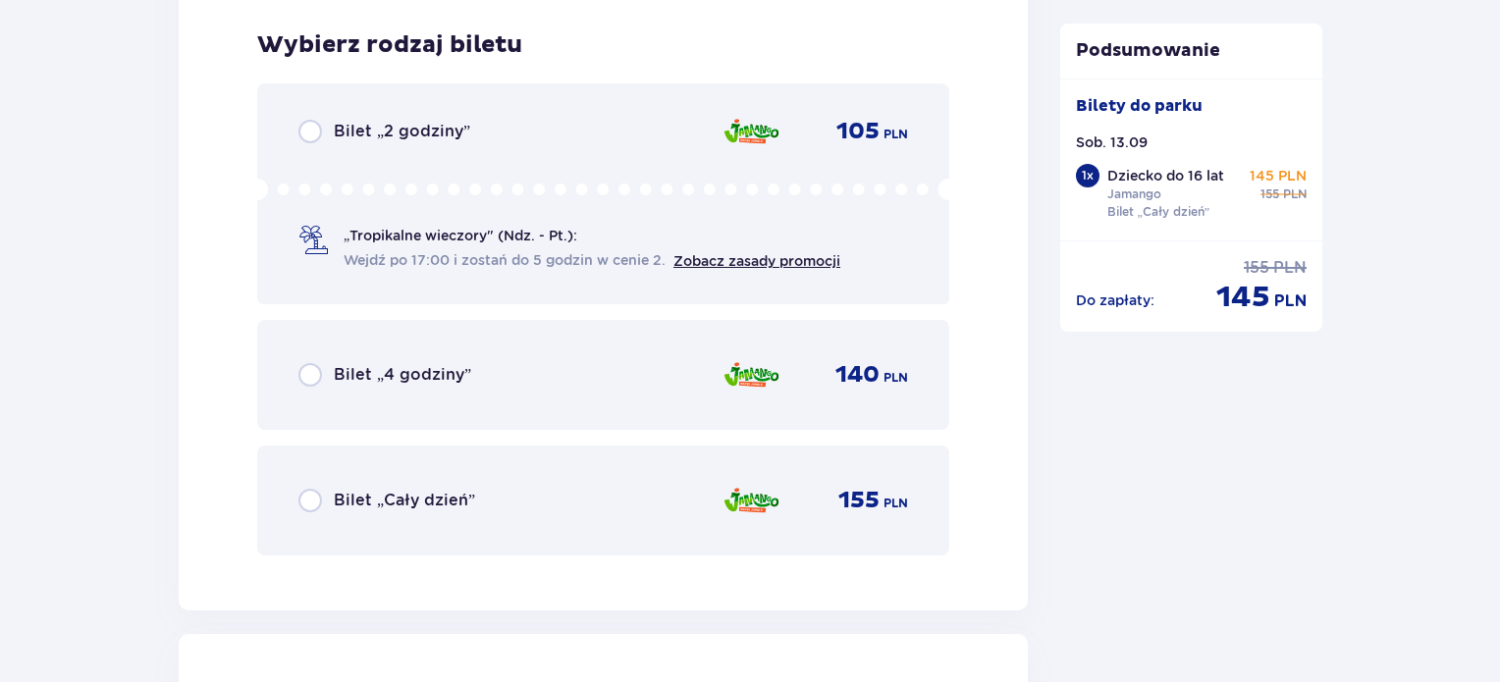
scroll to position [2949, 0]
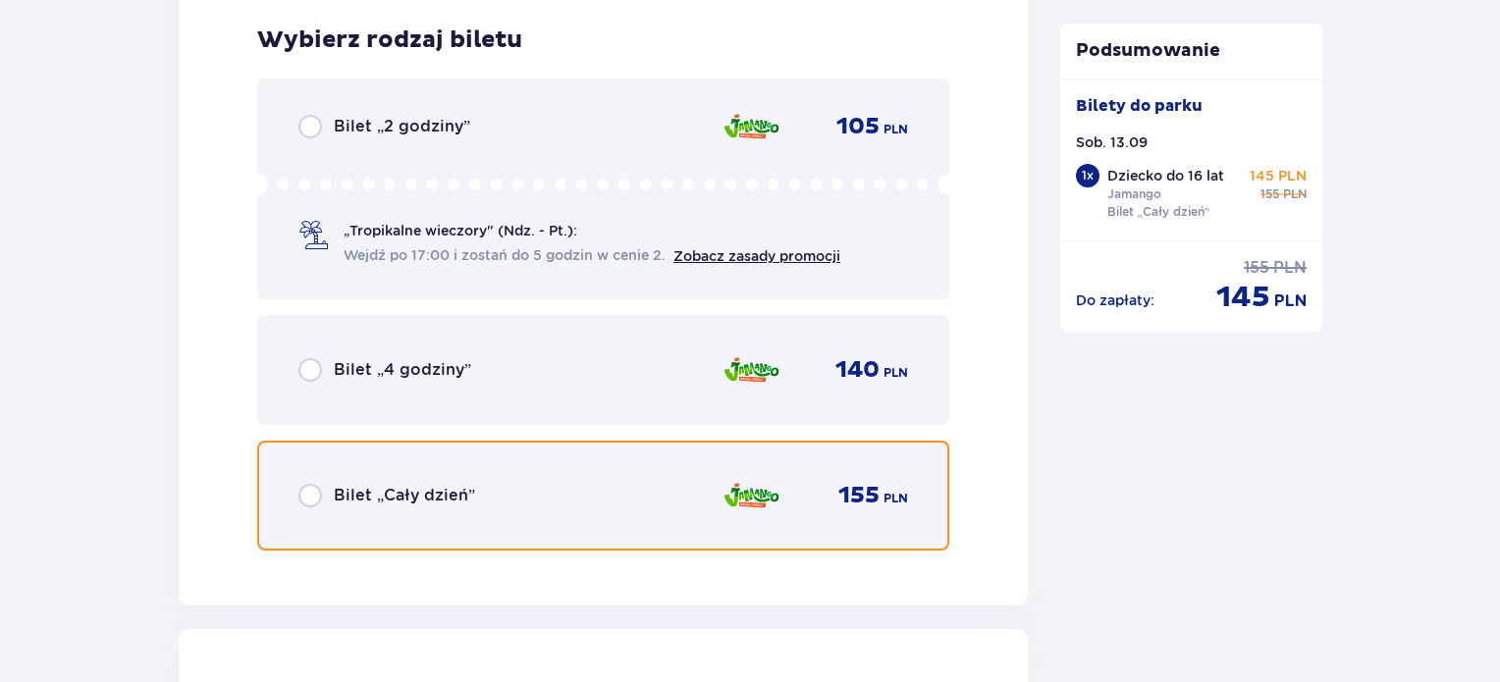
click at [311, 496] on input "radio" at bounding box center [311, 496] width 24 height 24
radio input "true"
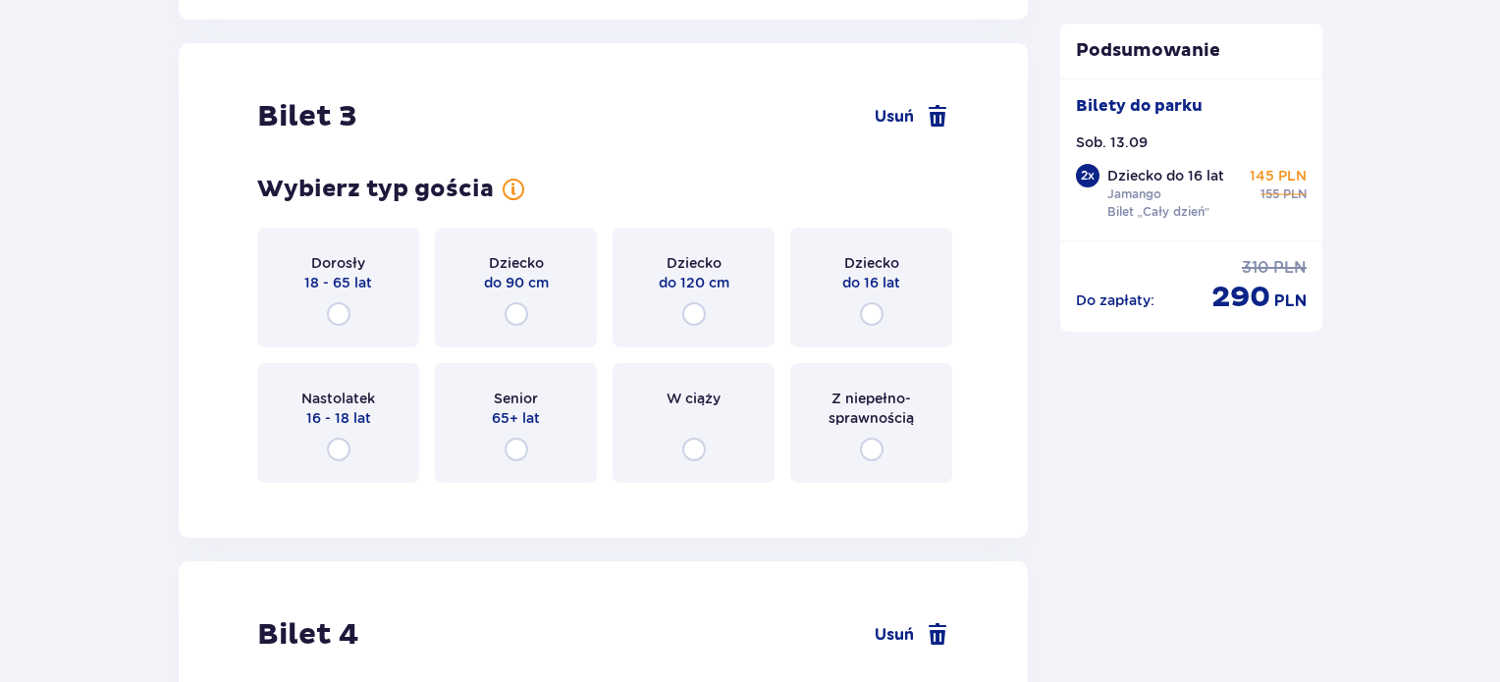
scroll to position [3552, 0]
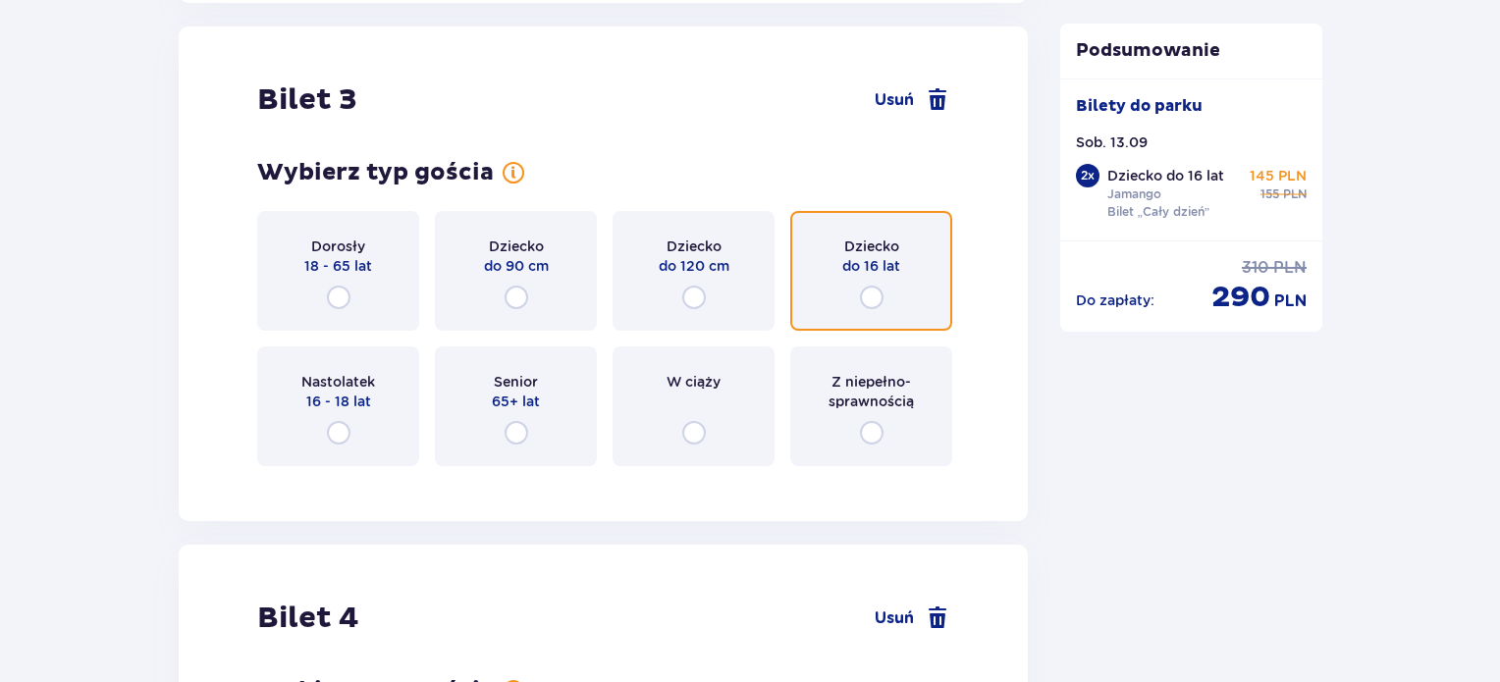
click at [871, 293] on input "radio" at bounding box center [872, 298] width 24 height 24
radio input "true"
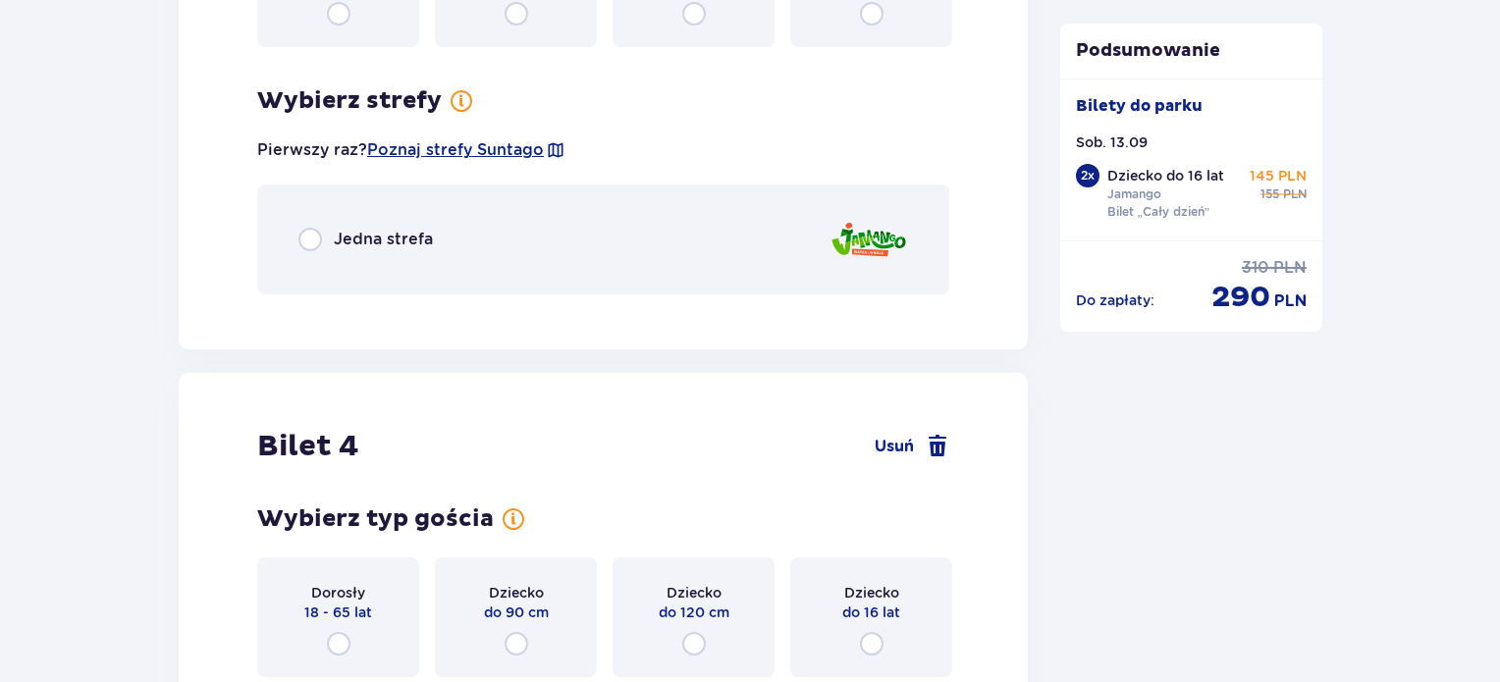
scroll to position [4031, 0]
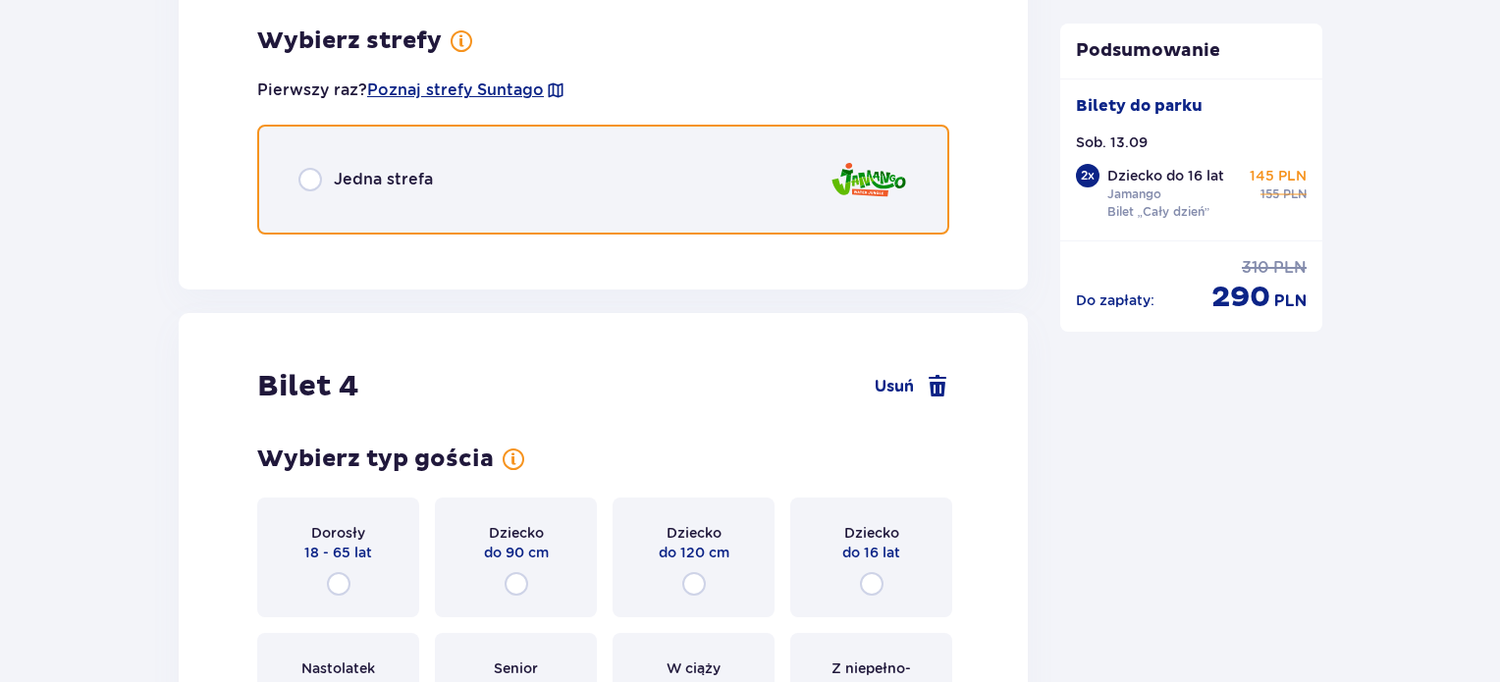
click at [308, 168] on input "radio" at bounding box center [311, 180] width 24 height 24
radio input "true"
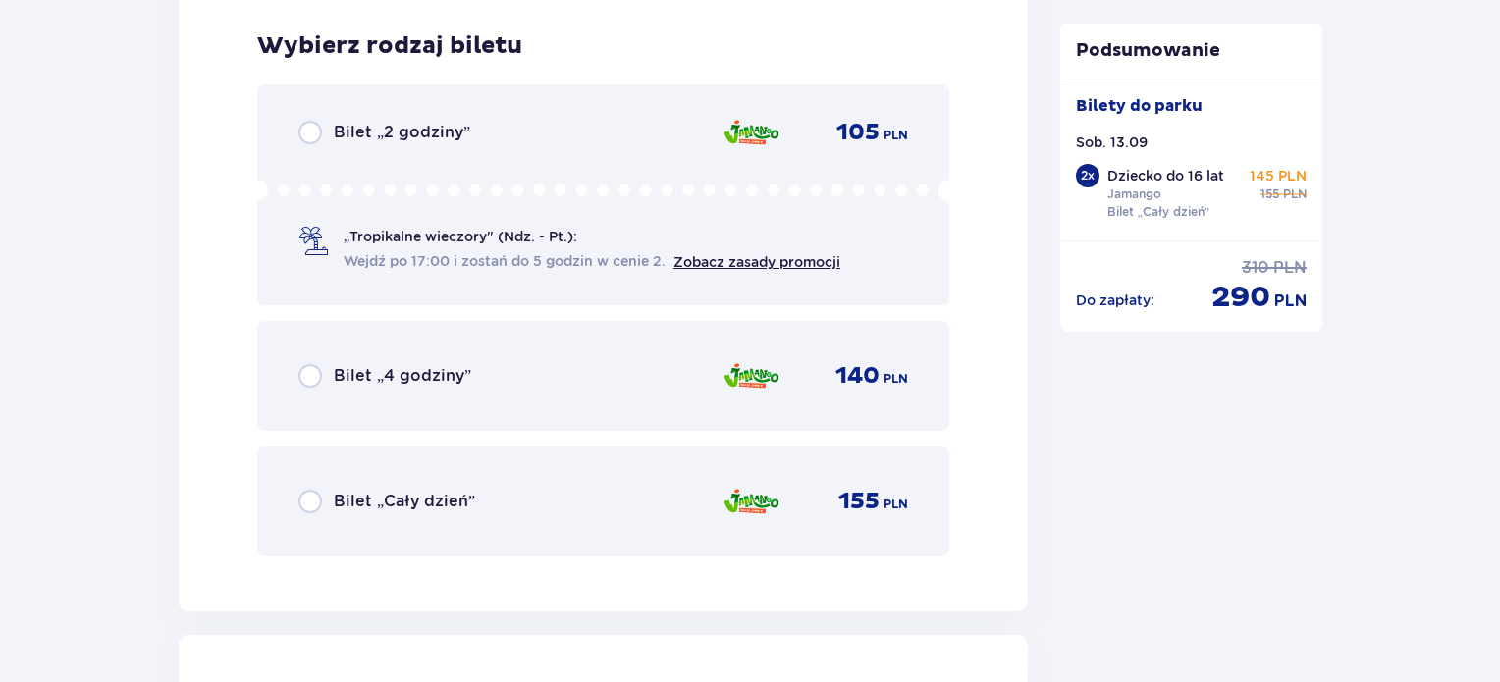
scroll to position [4279, 0]
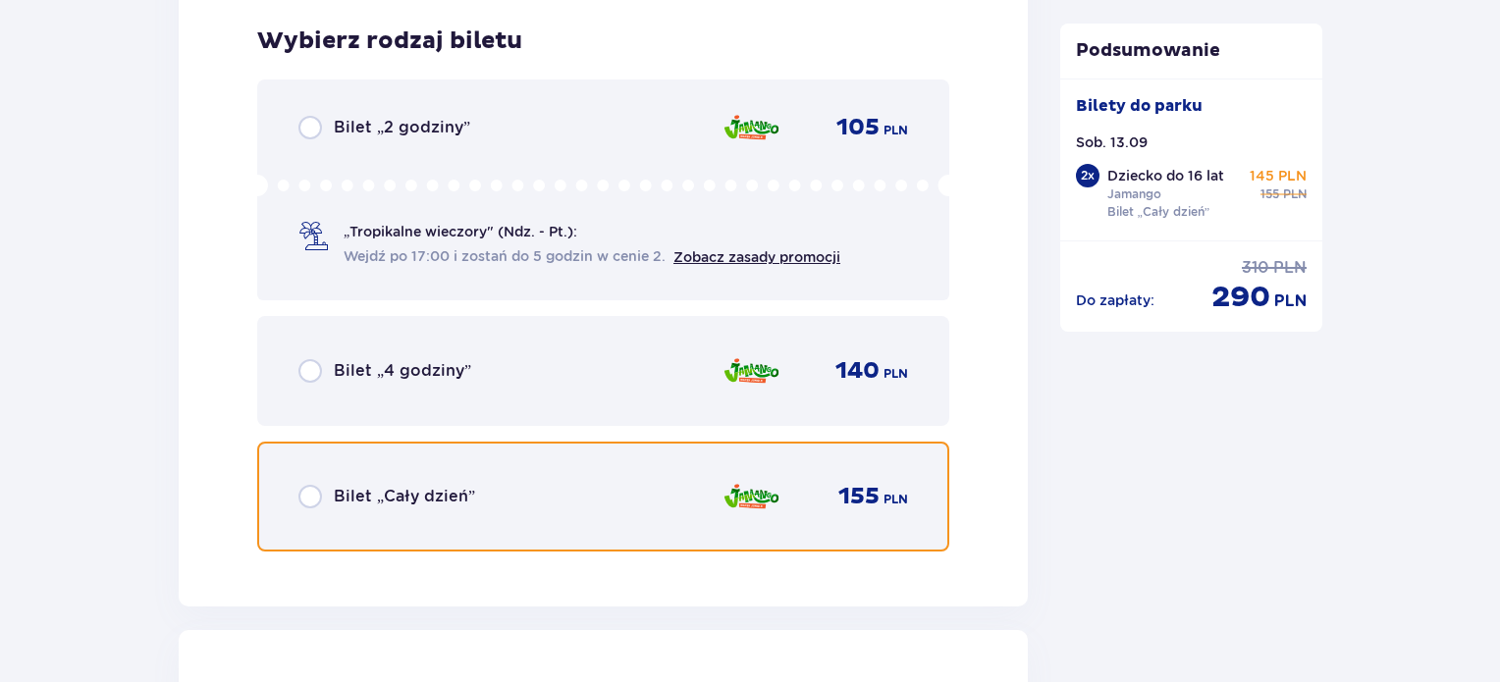
click at [308, 496] on input "radio" at bounding box center [311, 497] width 24 height 24
radio input "true"
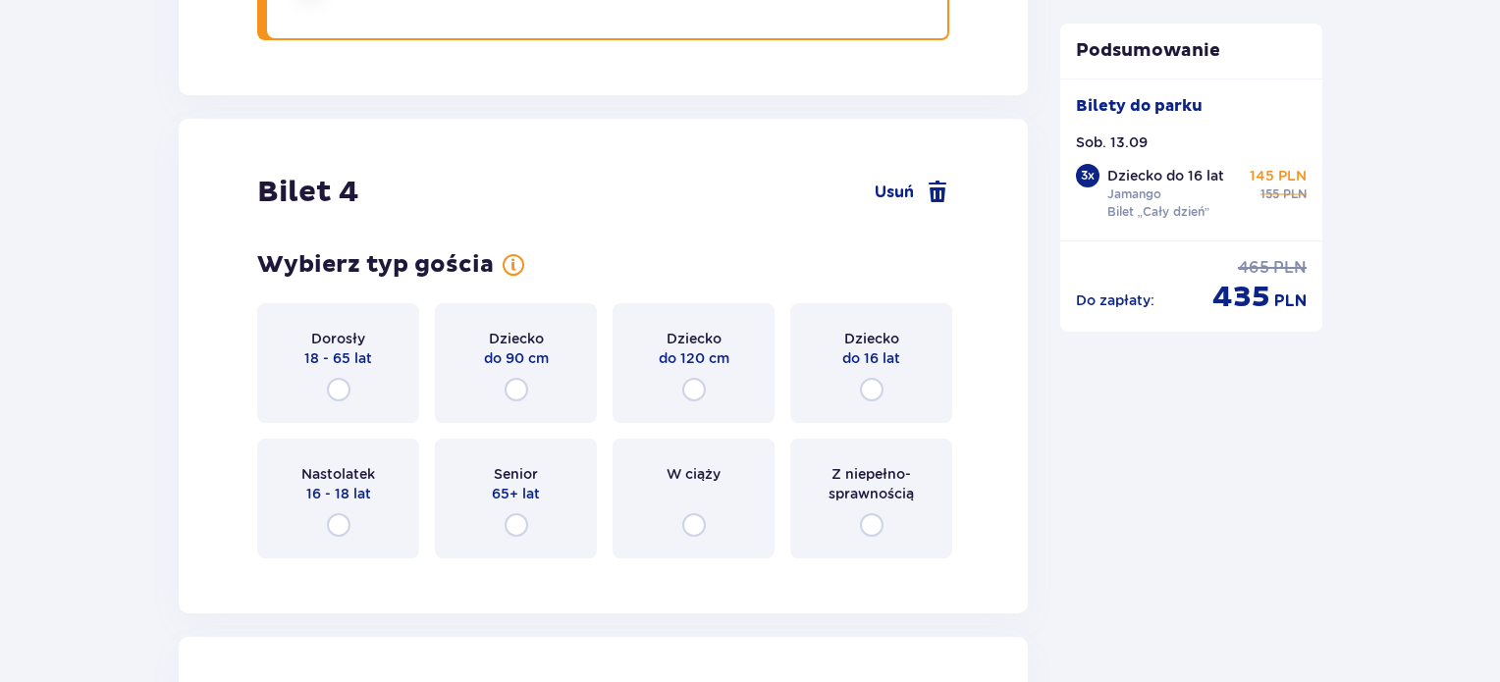
scroll to position [4882, 0]
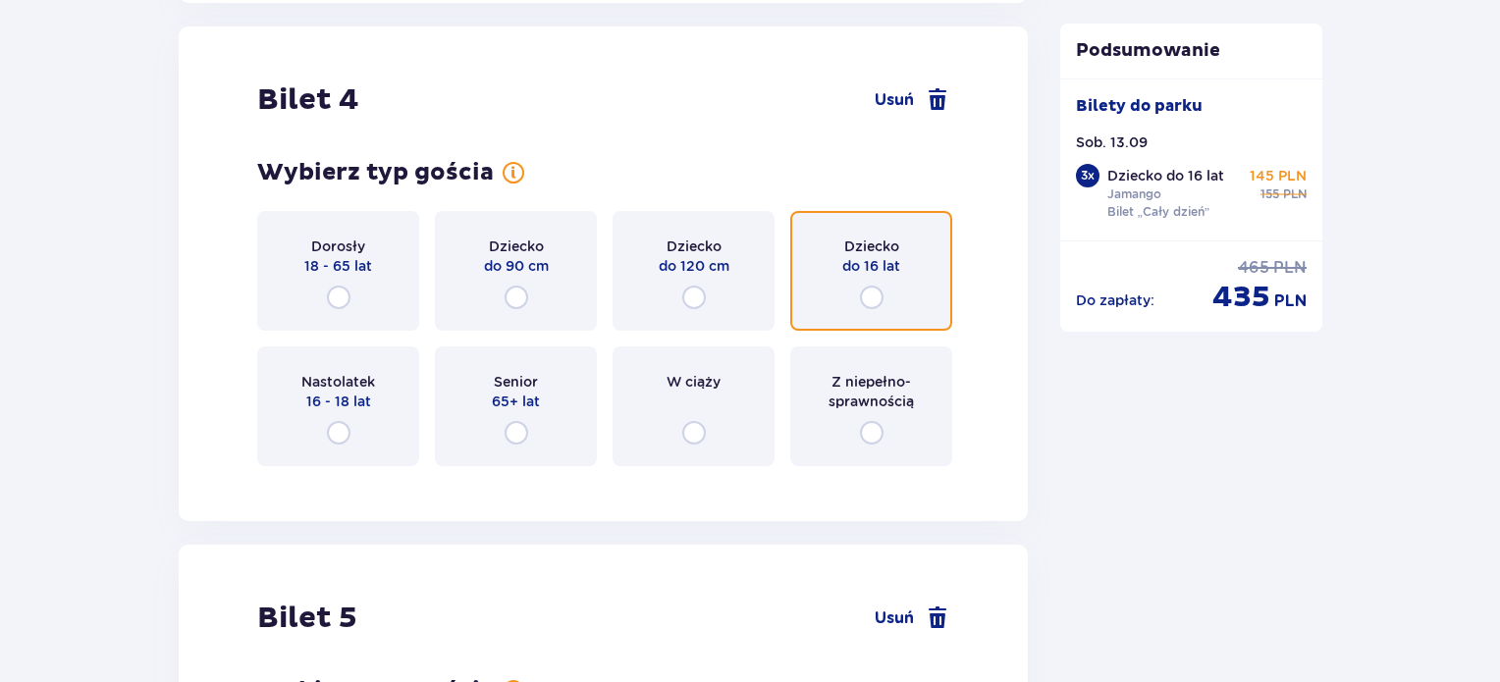
click at [876, 294] on input "radio" at bounding box center [872, 298] width 24 height 24
radio input "true"
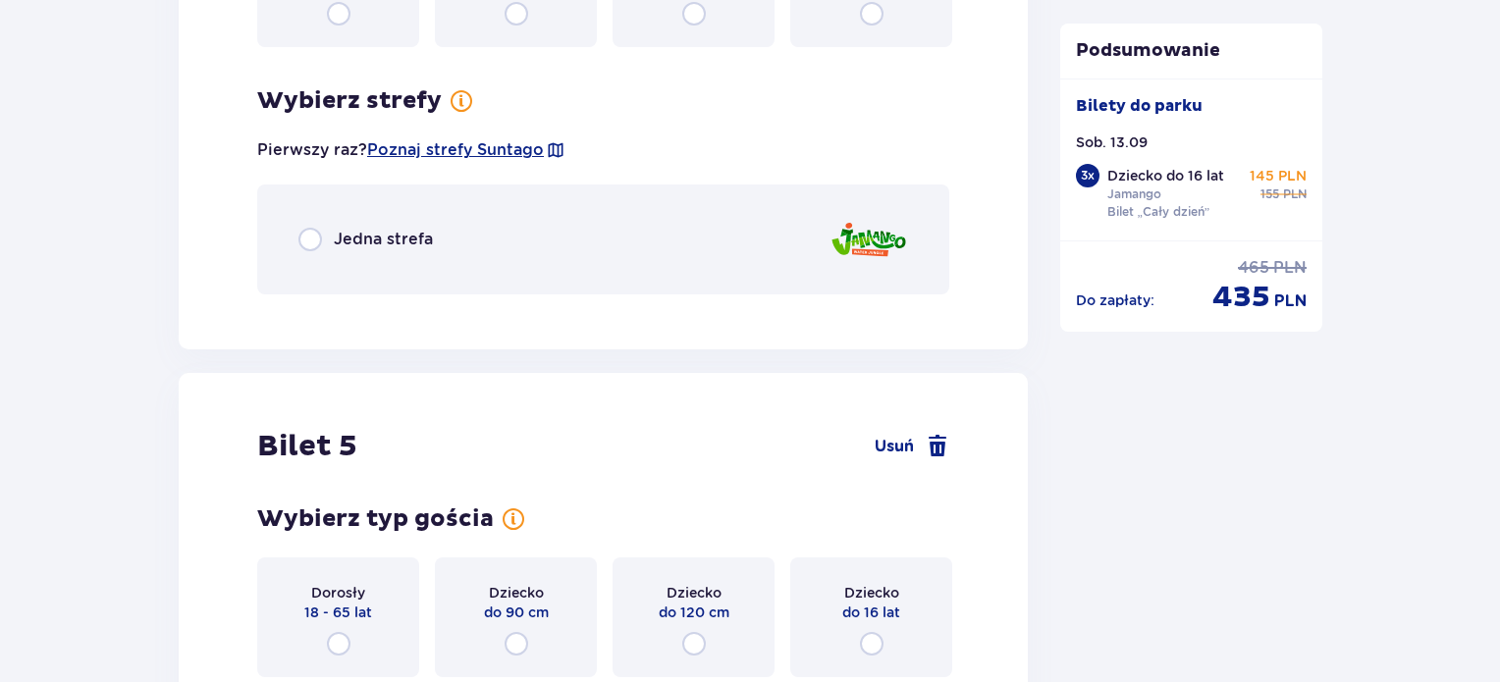
scroll to position [5362, 0]
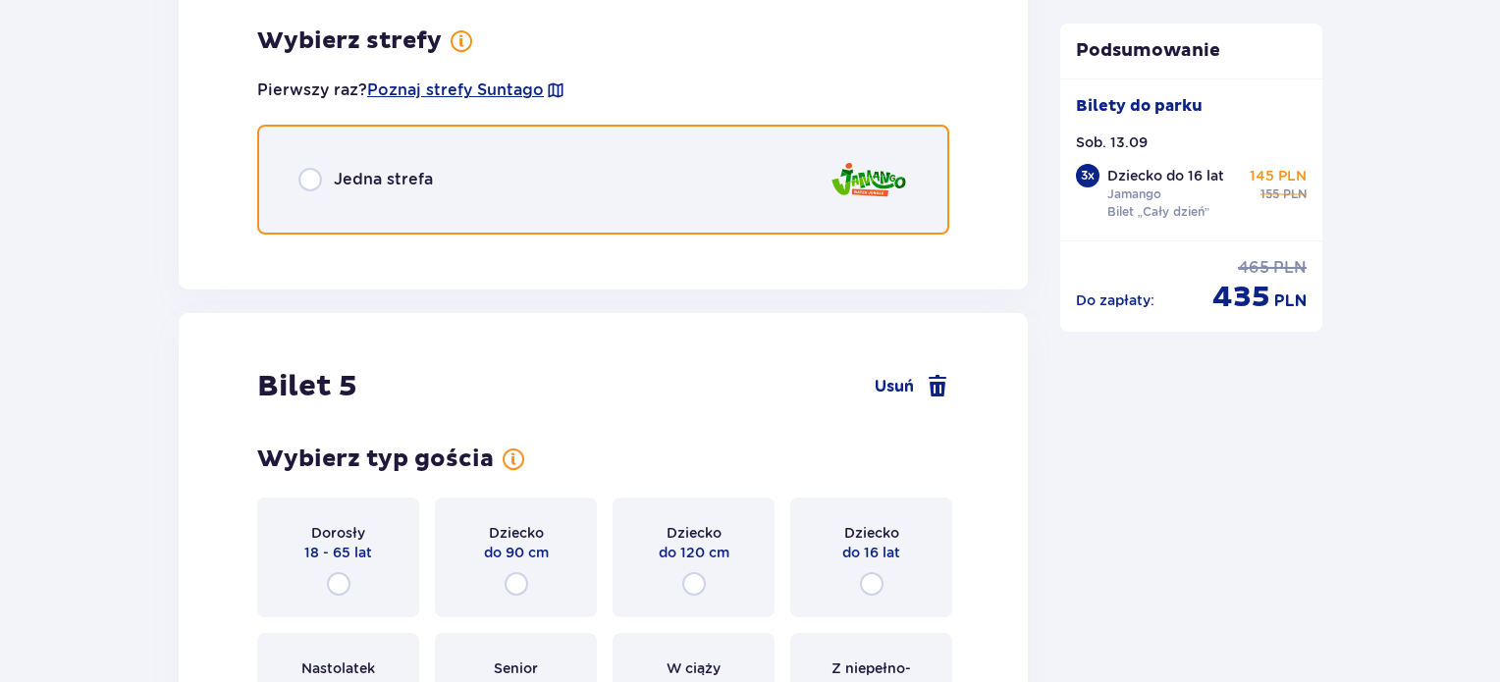
click at [315, 177] on input "radio" at bounding box center [311, 180] width 24 height 24
radio input "true"
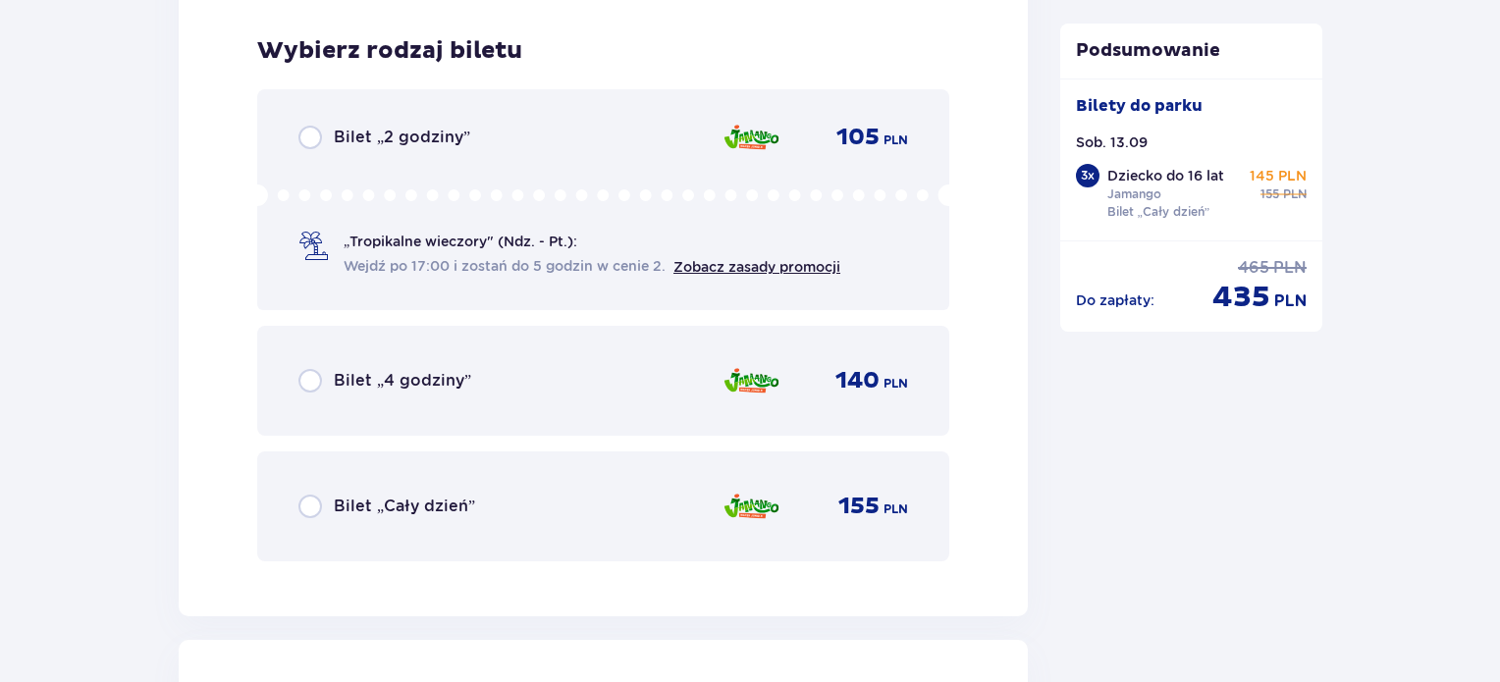
scroll to position [5609, 0]
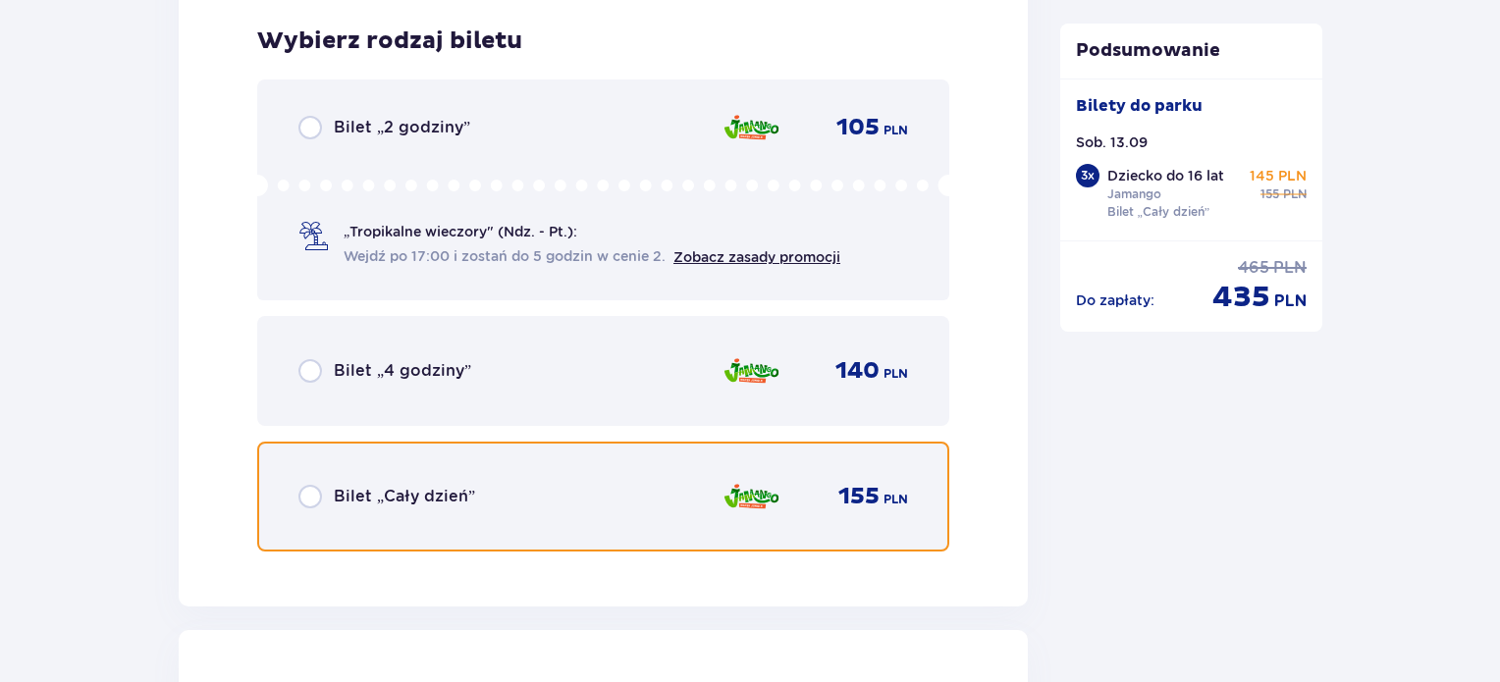
click at [317, 495] on input "radio" at bounding box center [311, 497] width 24 height 24
radio input "true"
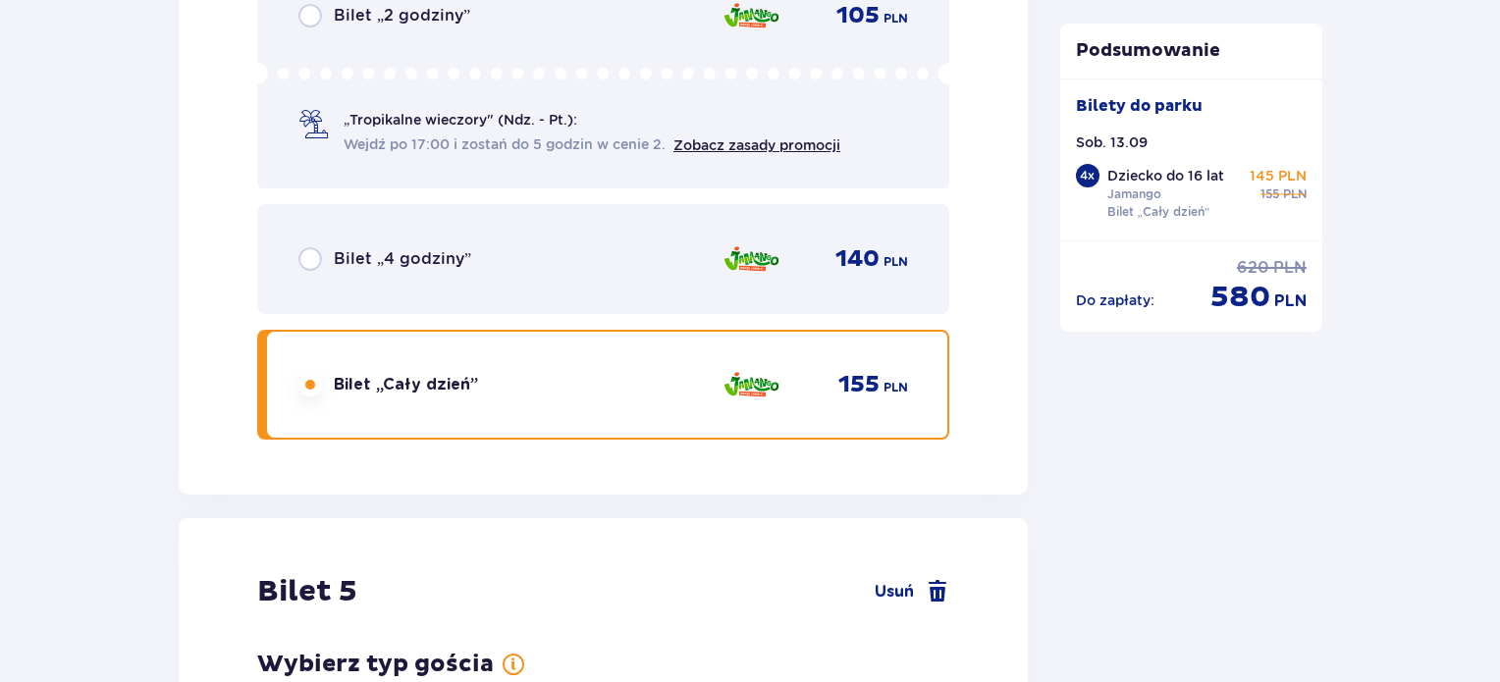
scroll to position [6213, 0]
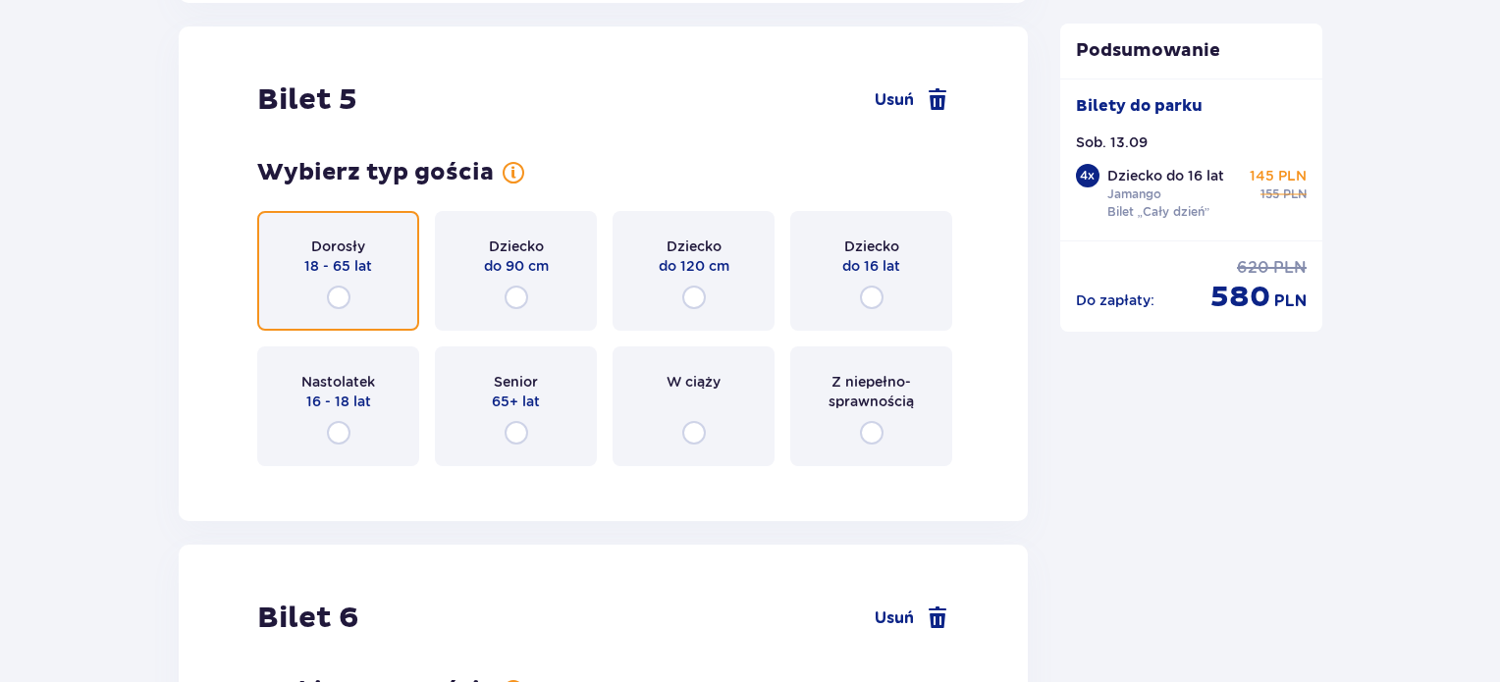
click at [338, 291] on input "radio" at bounding box center [339, 298] width 24 height 24
radio input "true"
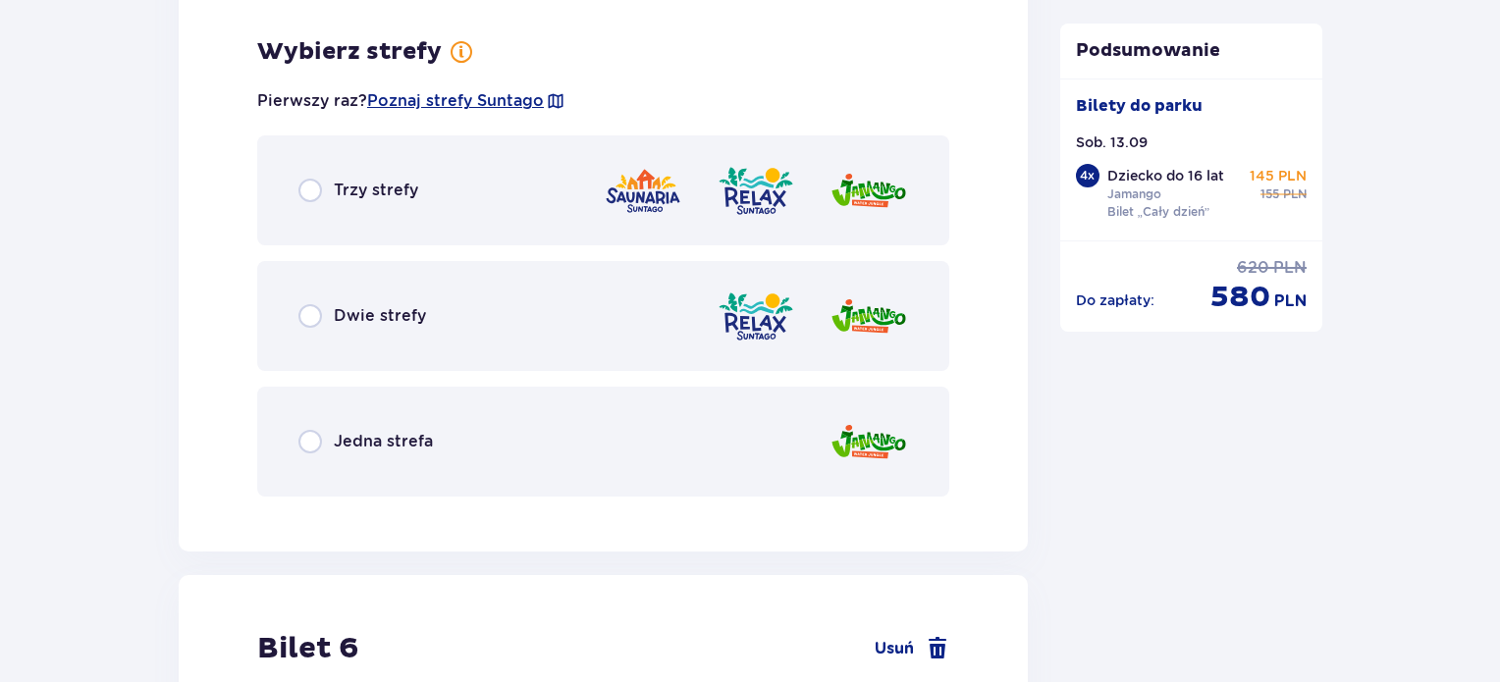
scroll to position [6691, 0]
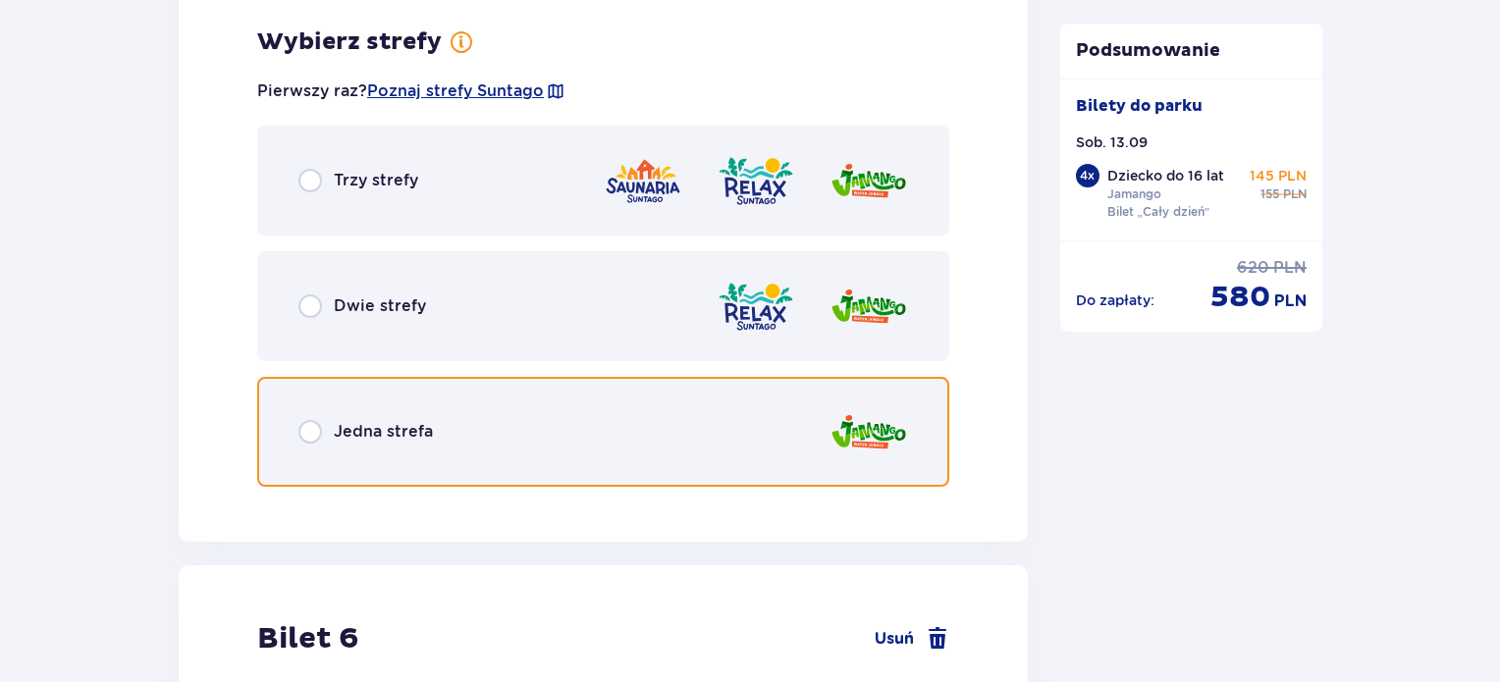
click at [314, 430] on input "radio" at bounding box center [311, 432] width 24 height 24
radio input "true"
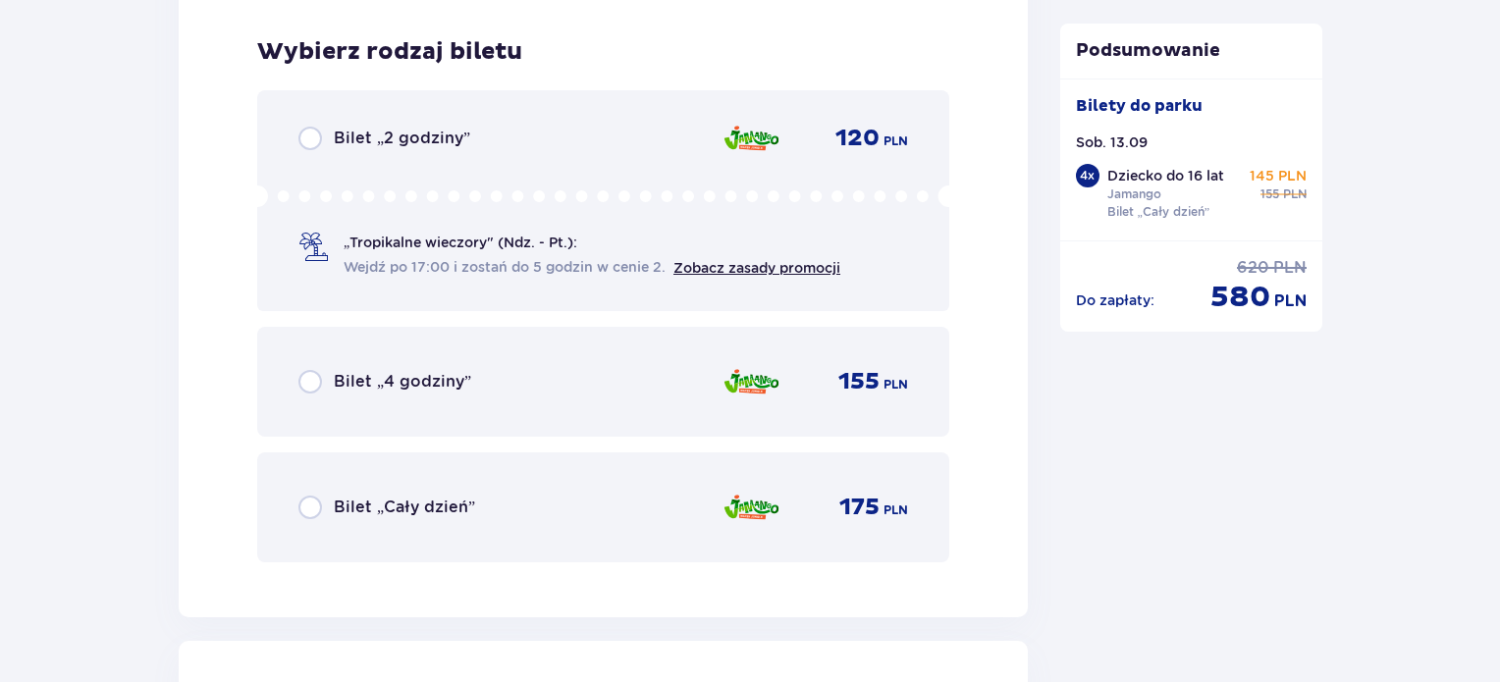
scroll to position [7190, 0]
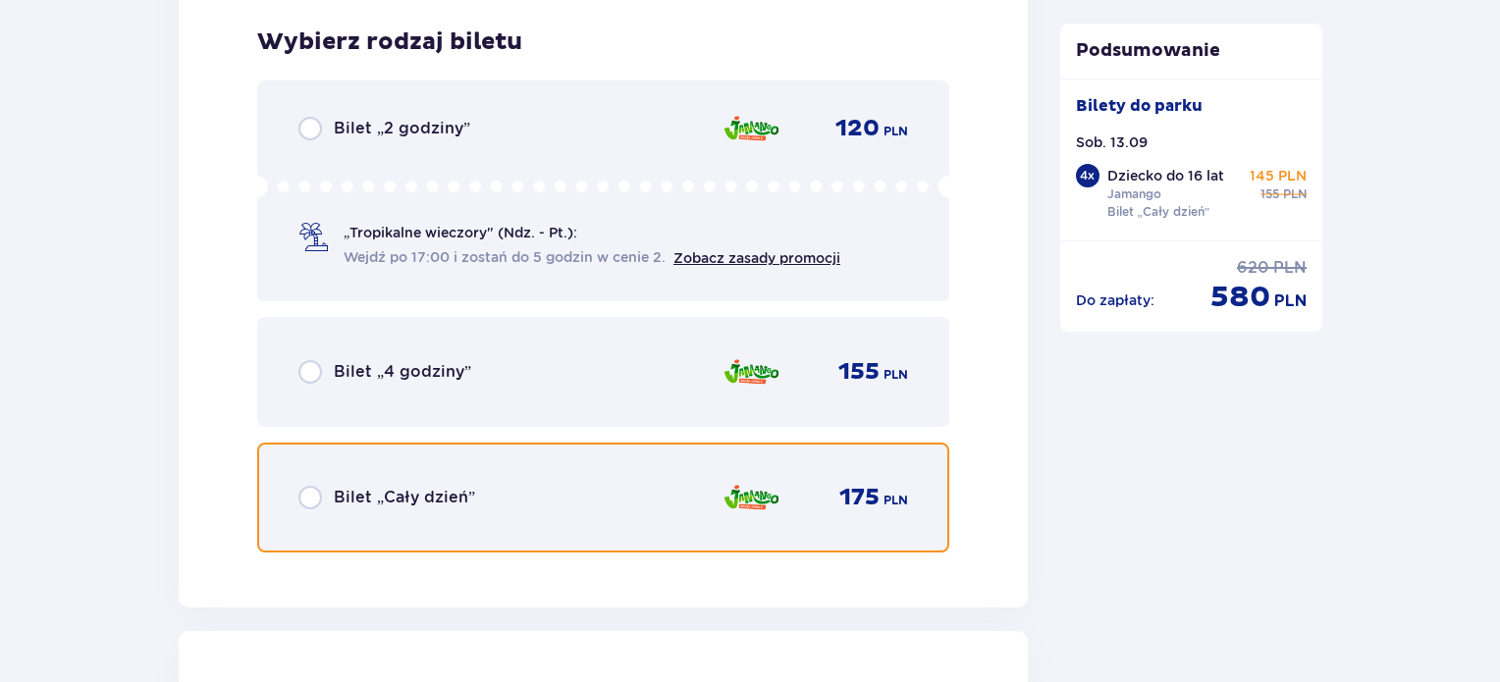
click at [314, 491] on input "radio" at bounding box center [311, 498] width 24 height 24
radio input "true"
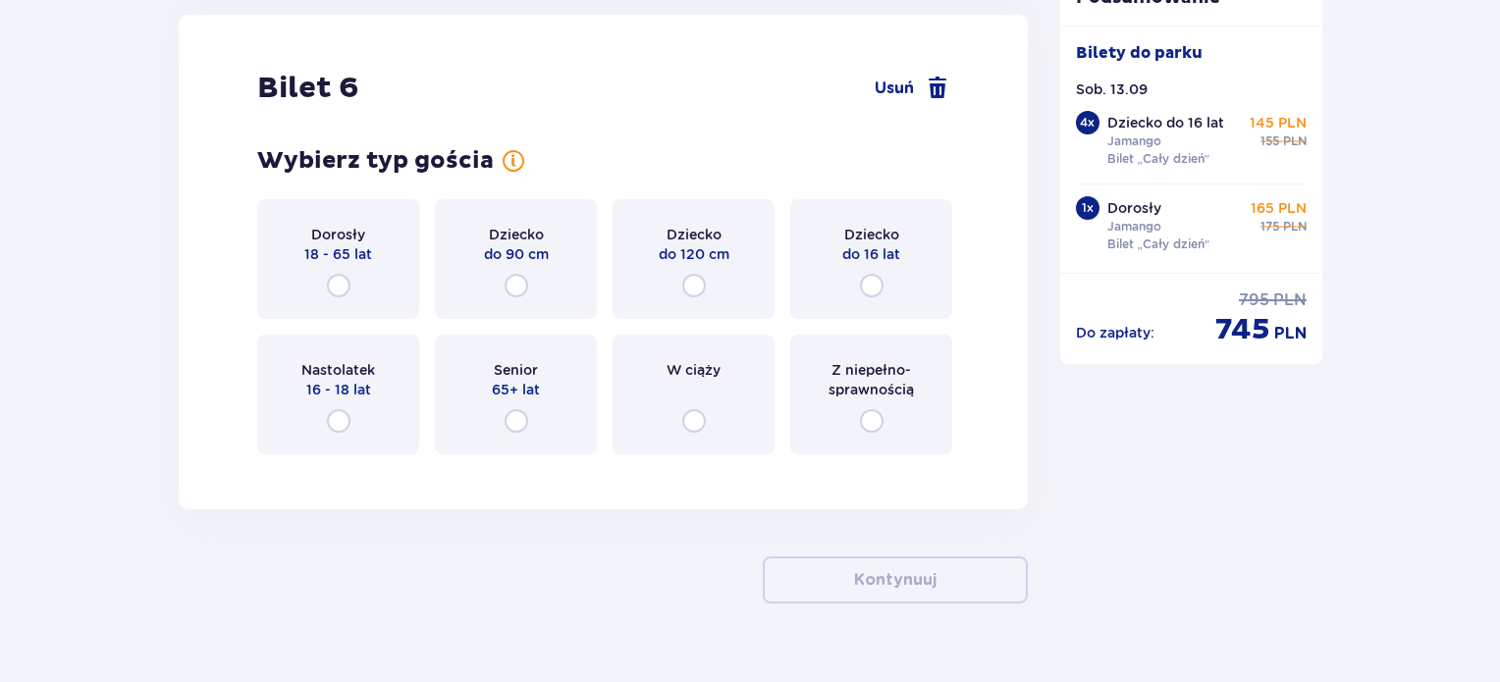
scroll to position [7840, 0]
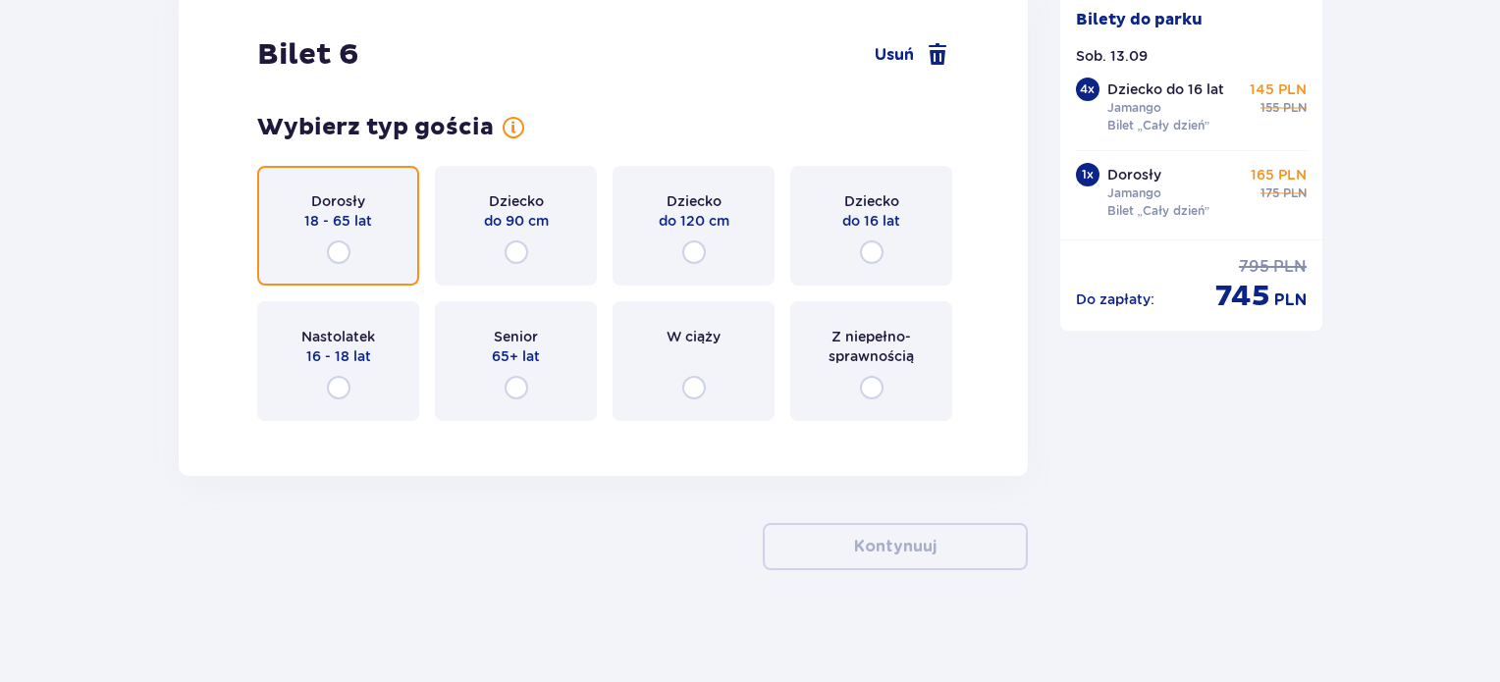
click at [334, 253] on input "radio" at bounding box center [339, 253] width 24 height 24
radio input "true"
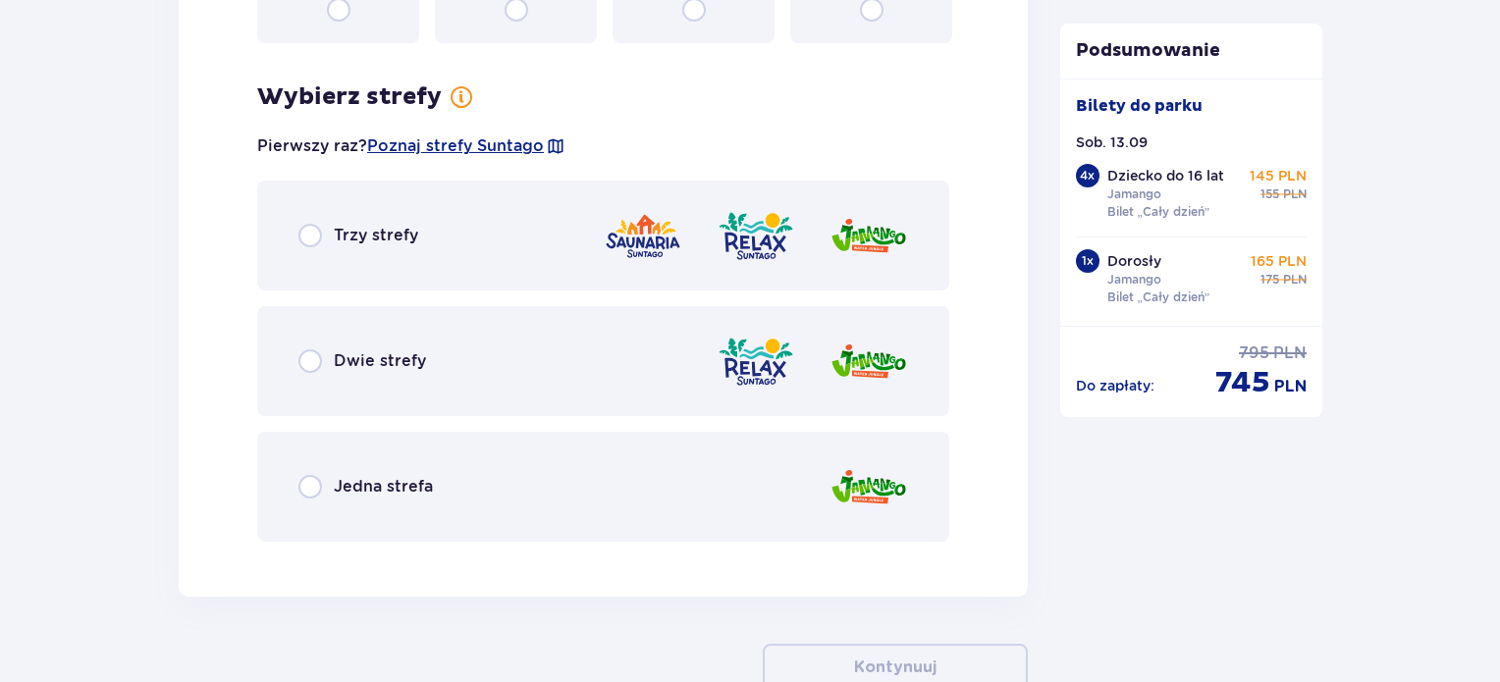
scroll to position [8272, 0]
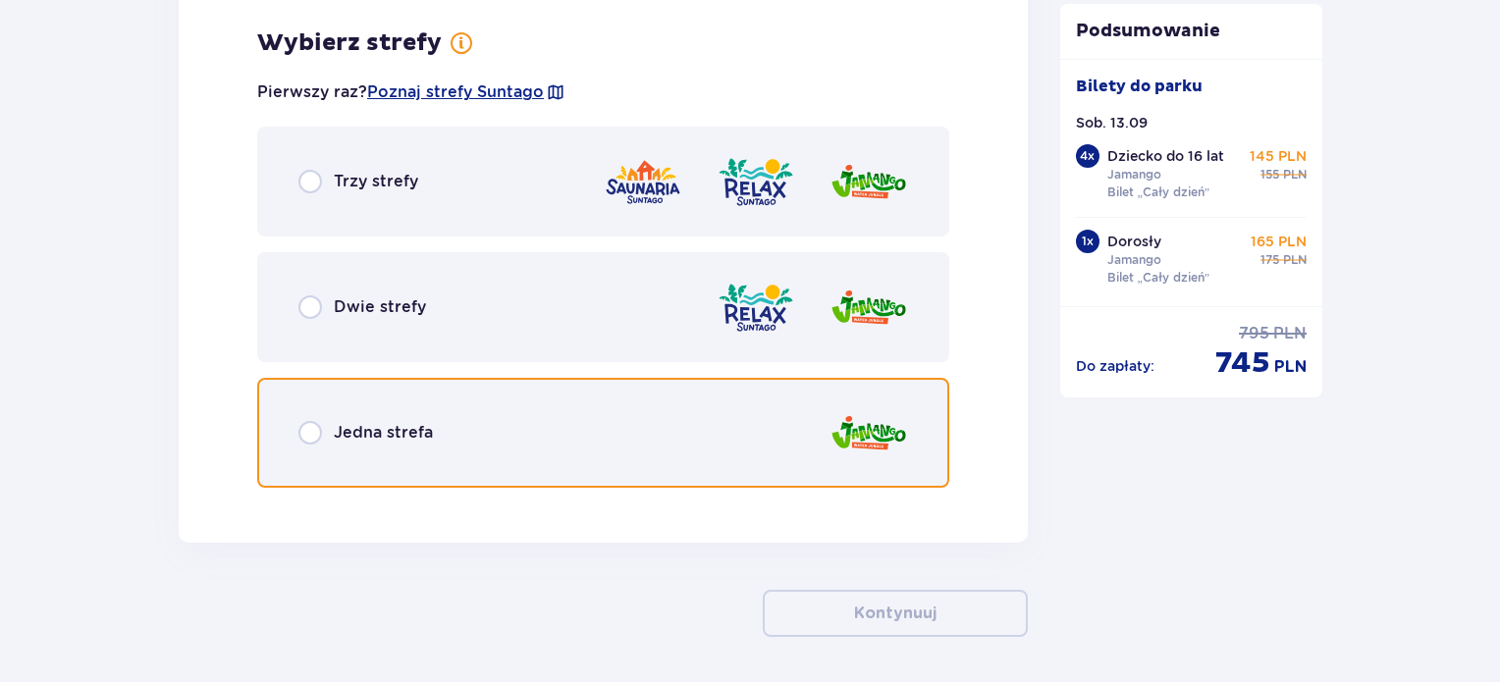
click at [306, 433] on input "radio" at bounding box center [311, 433] width 24 height 24
radio input "true"
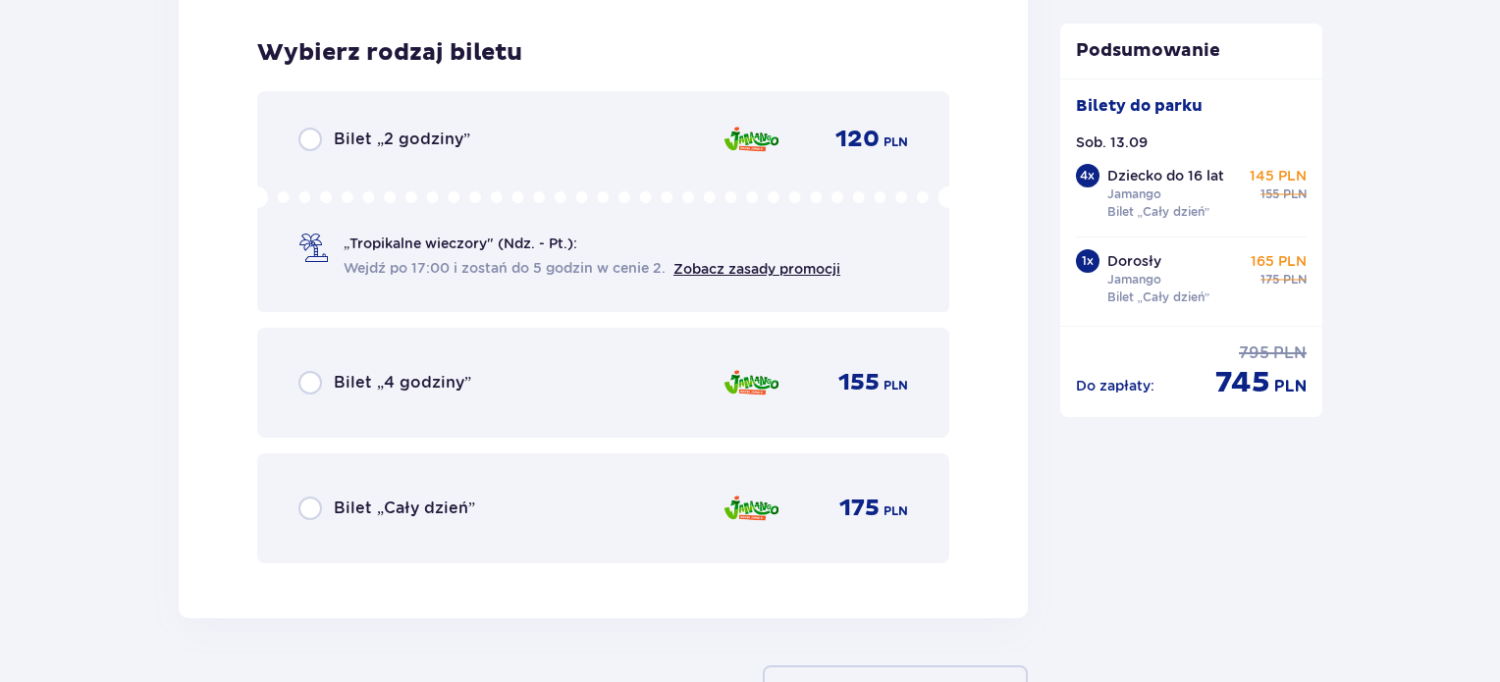
scroll to position [8771, 0]
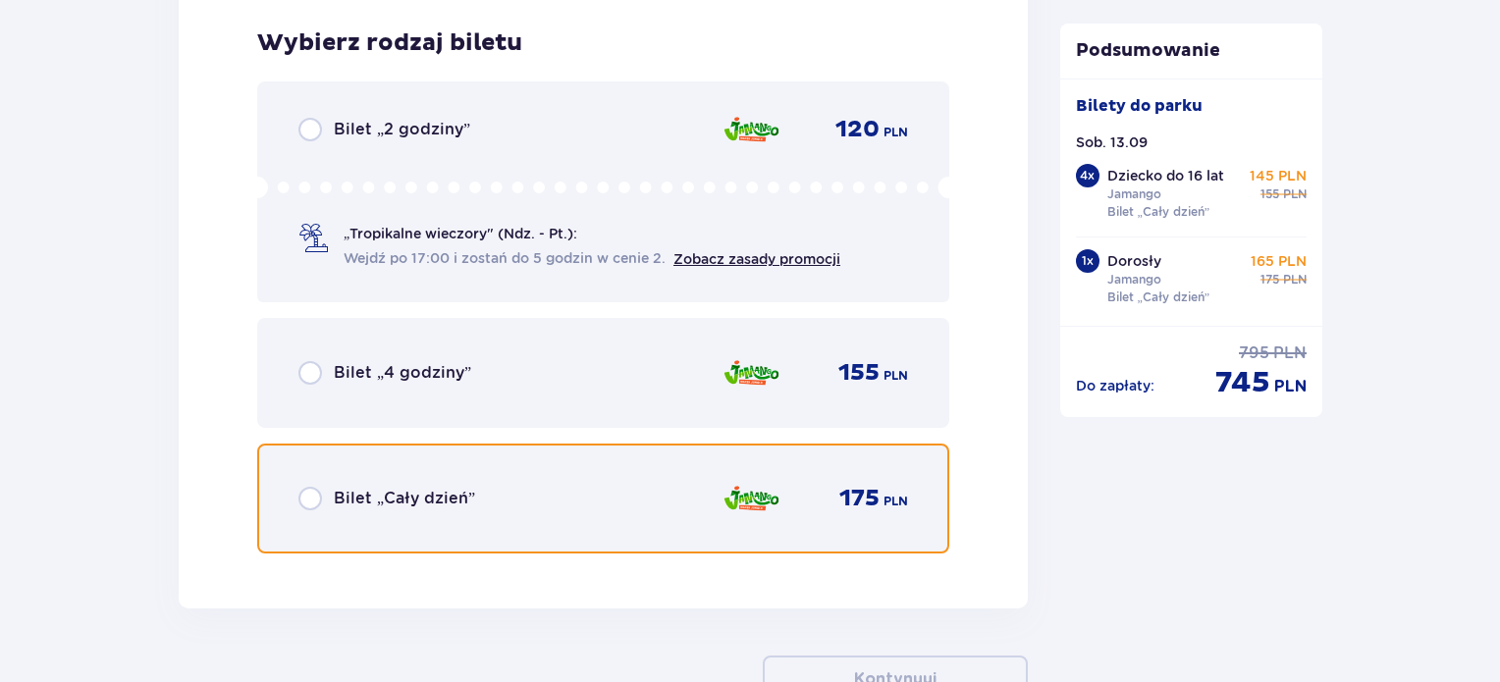
click at [310, 494] on input "radio" at bounding box center [311, 499] width 24 height 24
radio input "true"
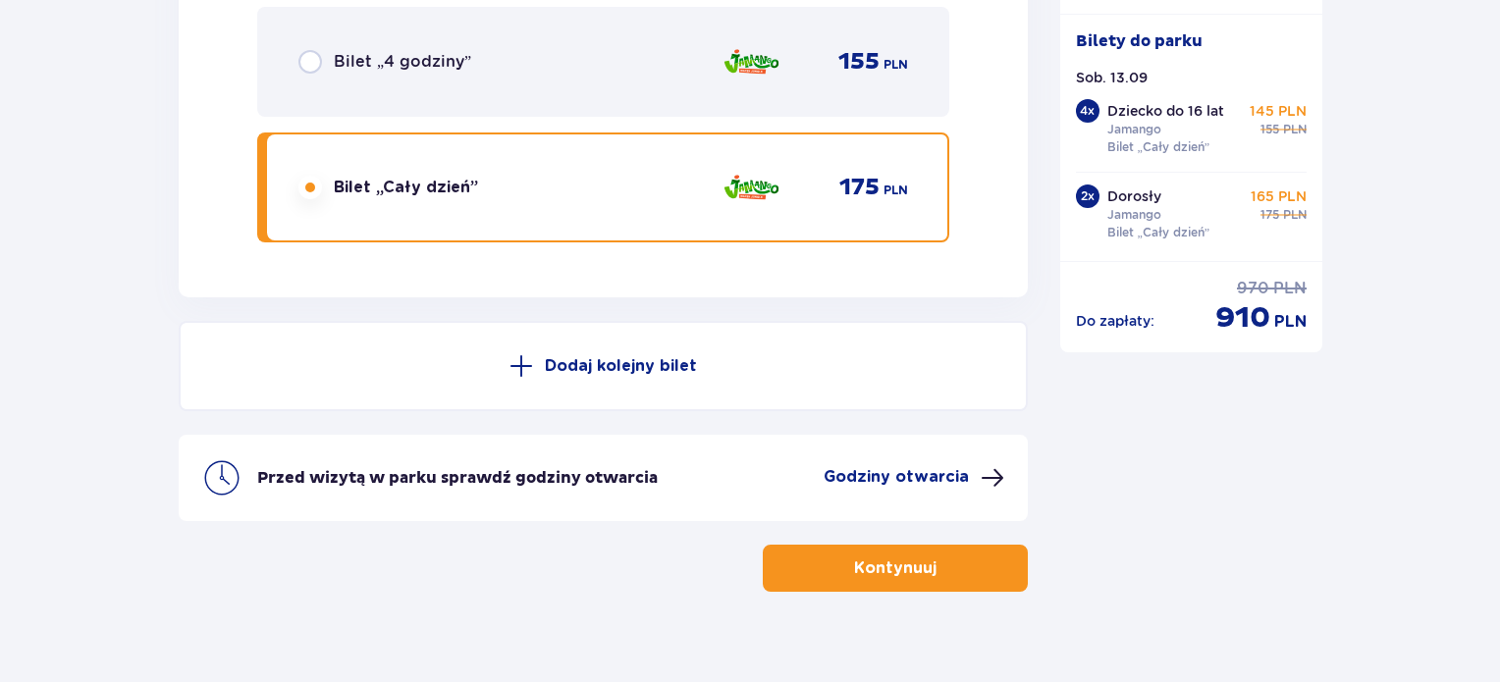
scroll to position [9103, 0]
